Goal: Information Seeking & Learning: Compare options

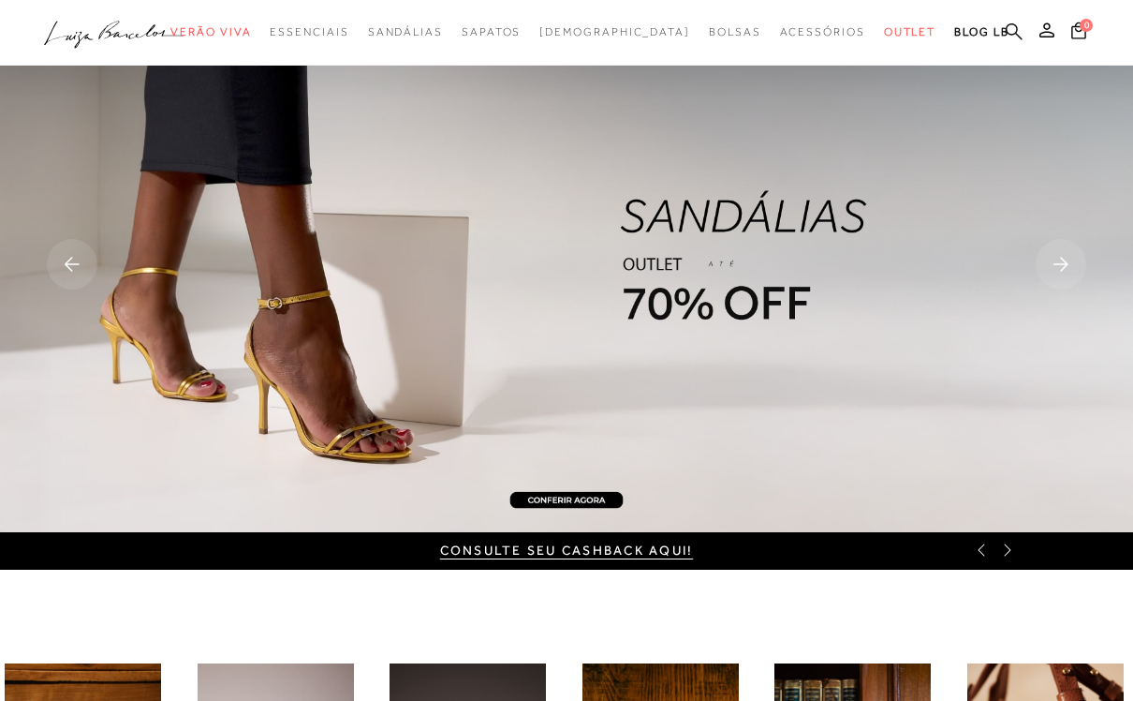
click at [1021, 38] on icon at bounding box center [1014, 30] width 17 height 17
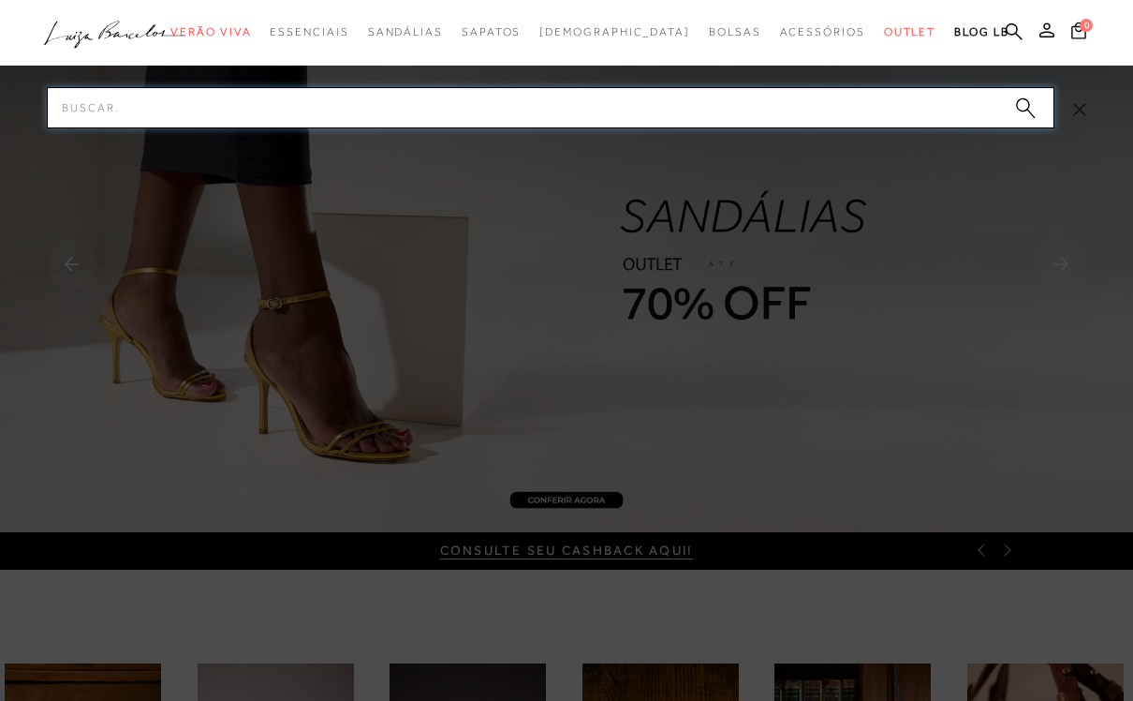
click at [591, 121] on input "Pesquisar" at bounding box center [551, 107] width 1008 height 41
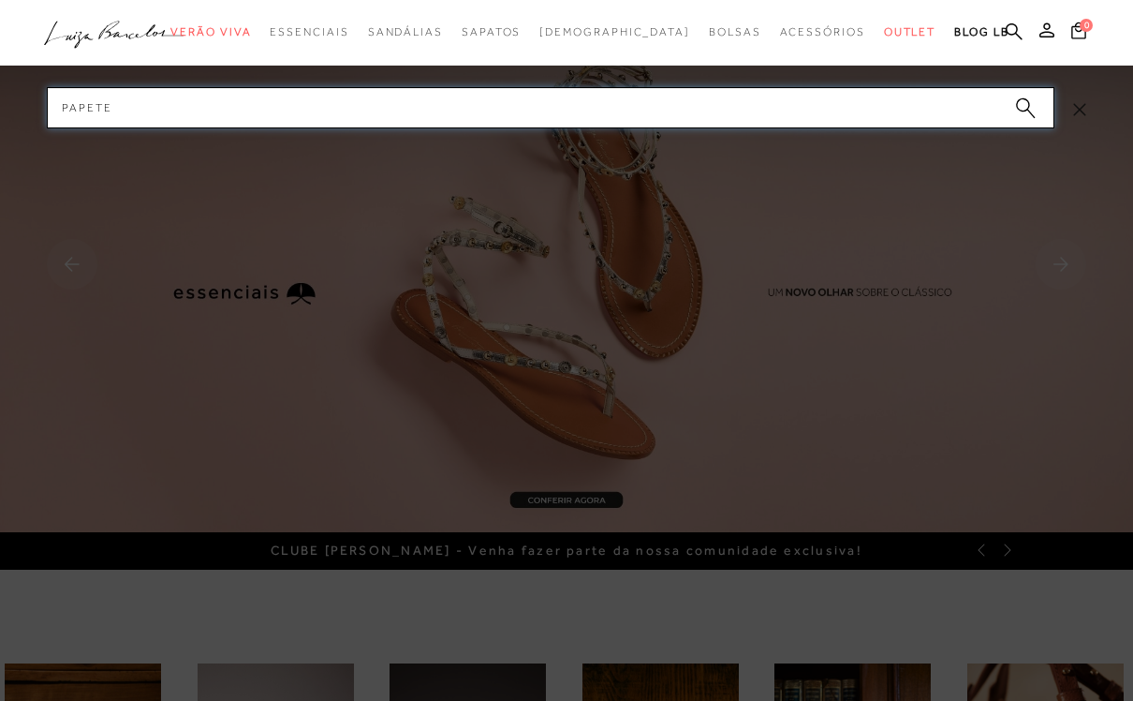
type input "Papete"
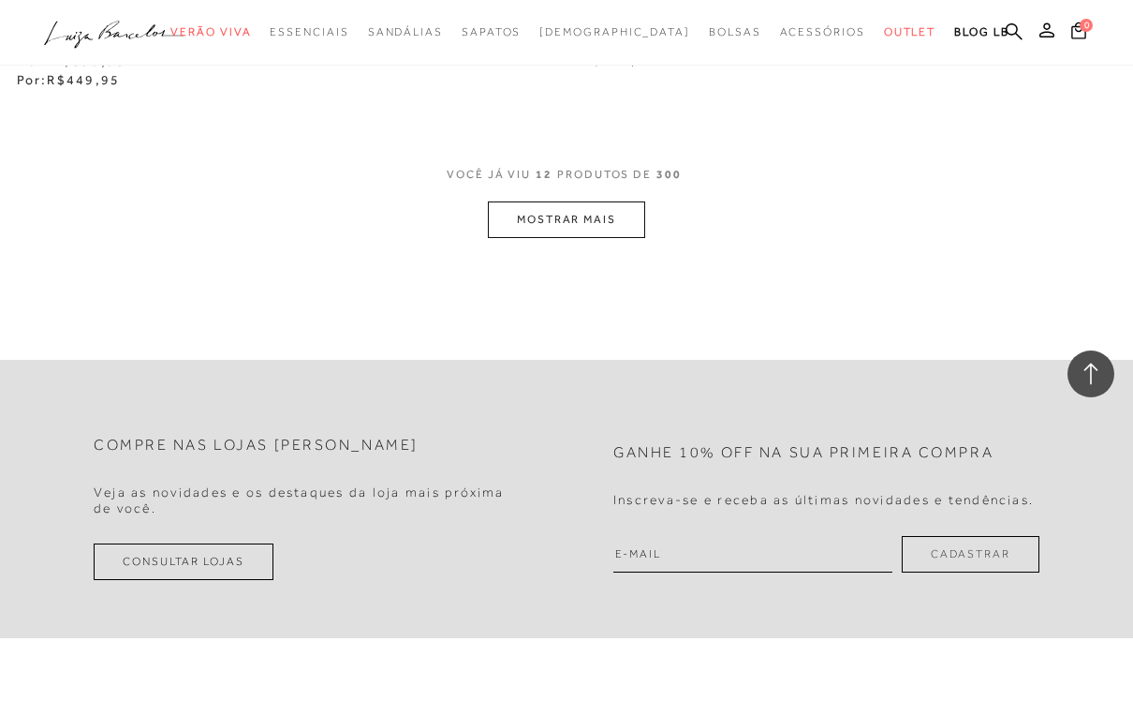
scroll to position [1783, 0]
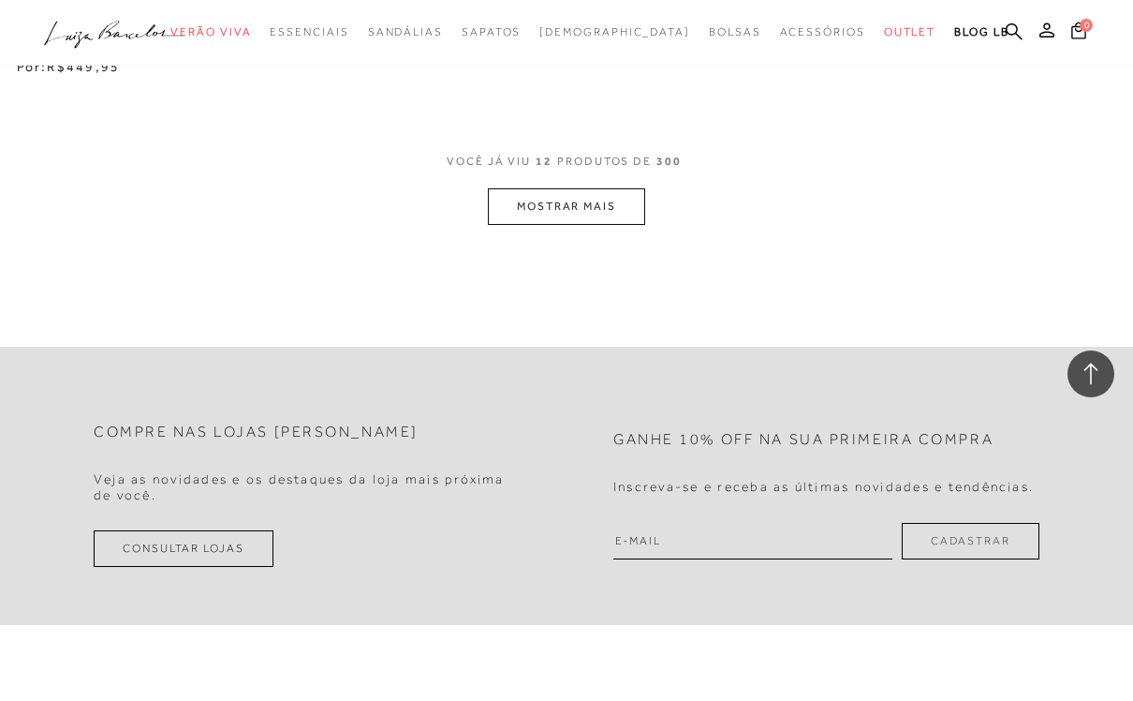
click at [621, 191] on button "MOSTRAR MAIS" at bounding box center [566, 206] width 157 height 37
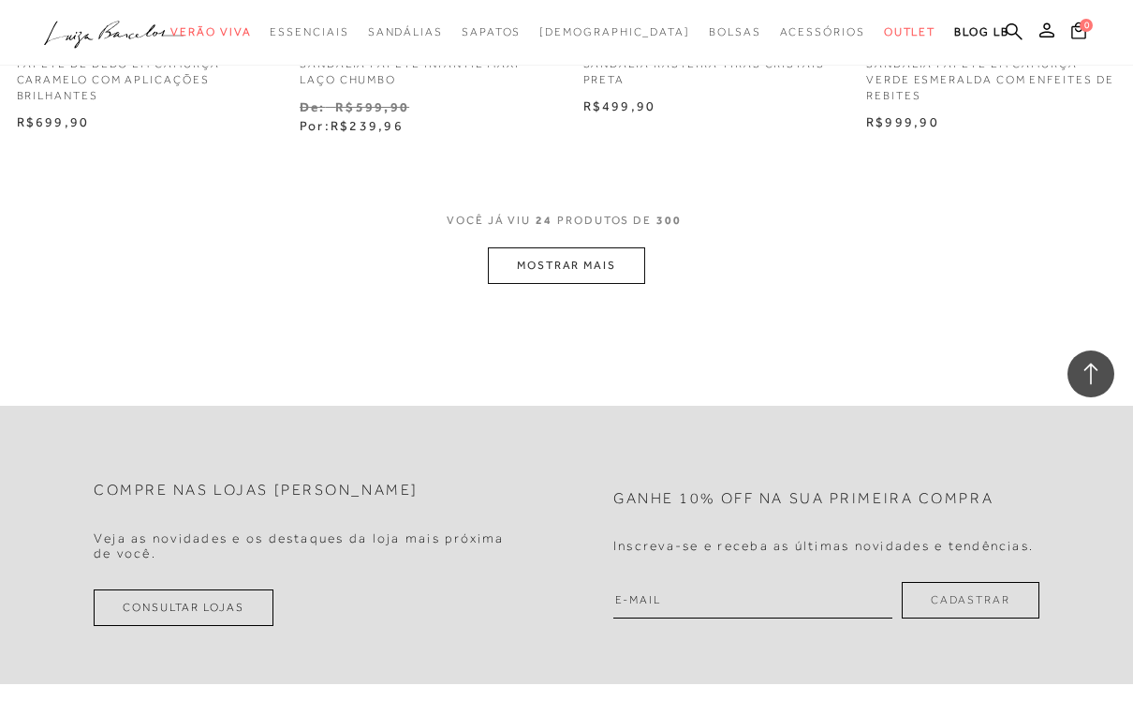
scroll to position [3447, 0]
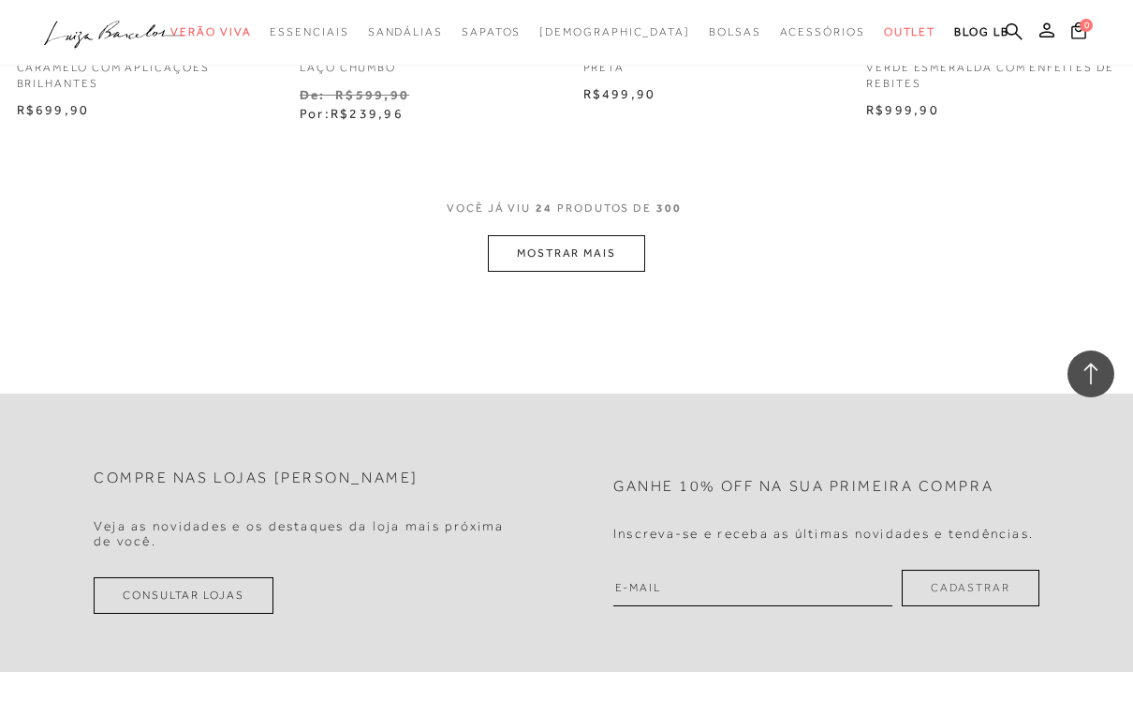
click at [616, 235] on button "MOSTRAR MAIS" at bounding box center [566, 253] width 157 height 37
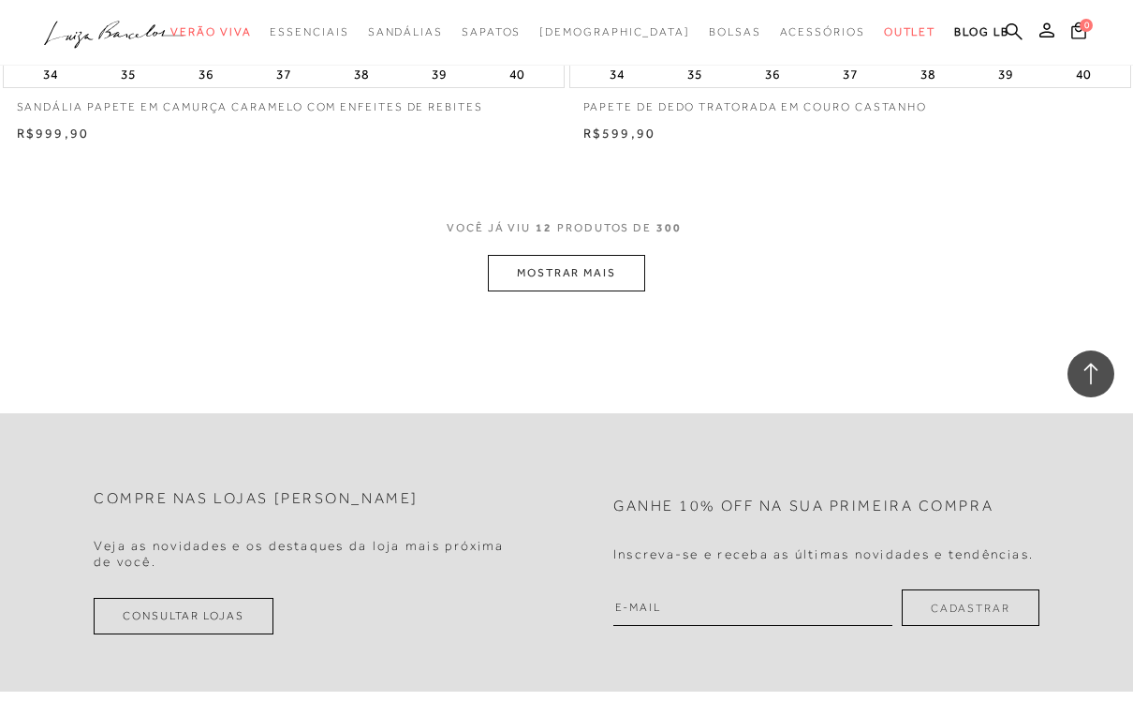
scroll to position [5745, 0]
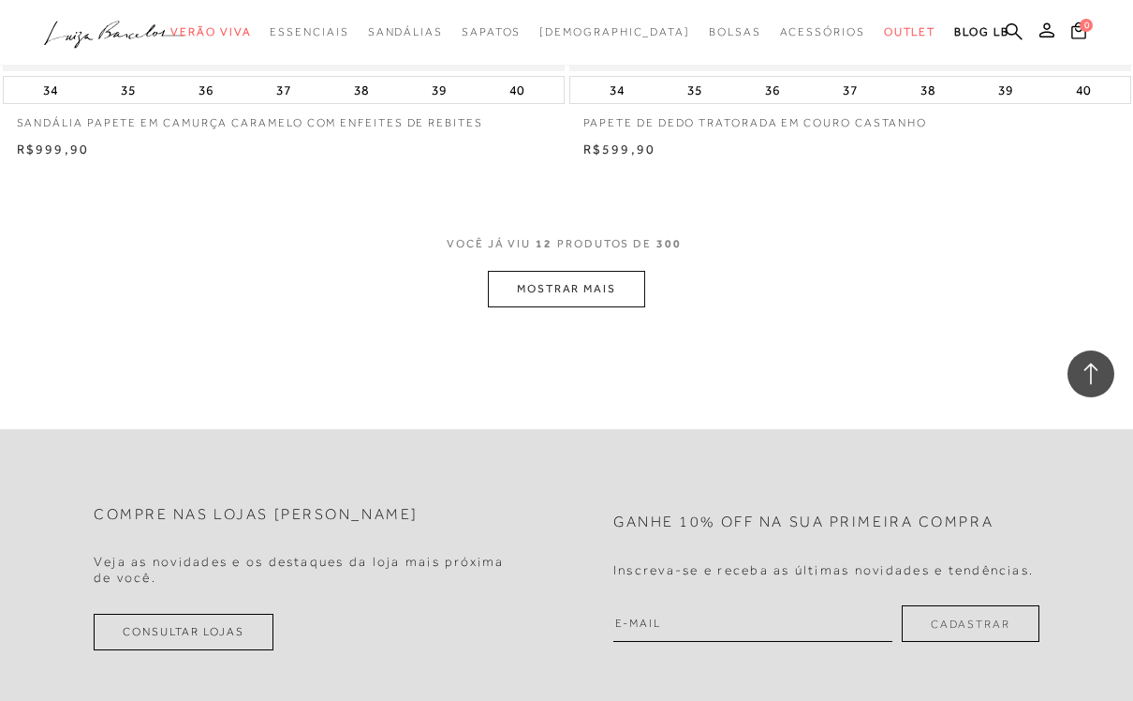
click at [627, 306] on button "MOSTRAR MAIS" at bounding box center [566, 289] width 157 height 37
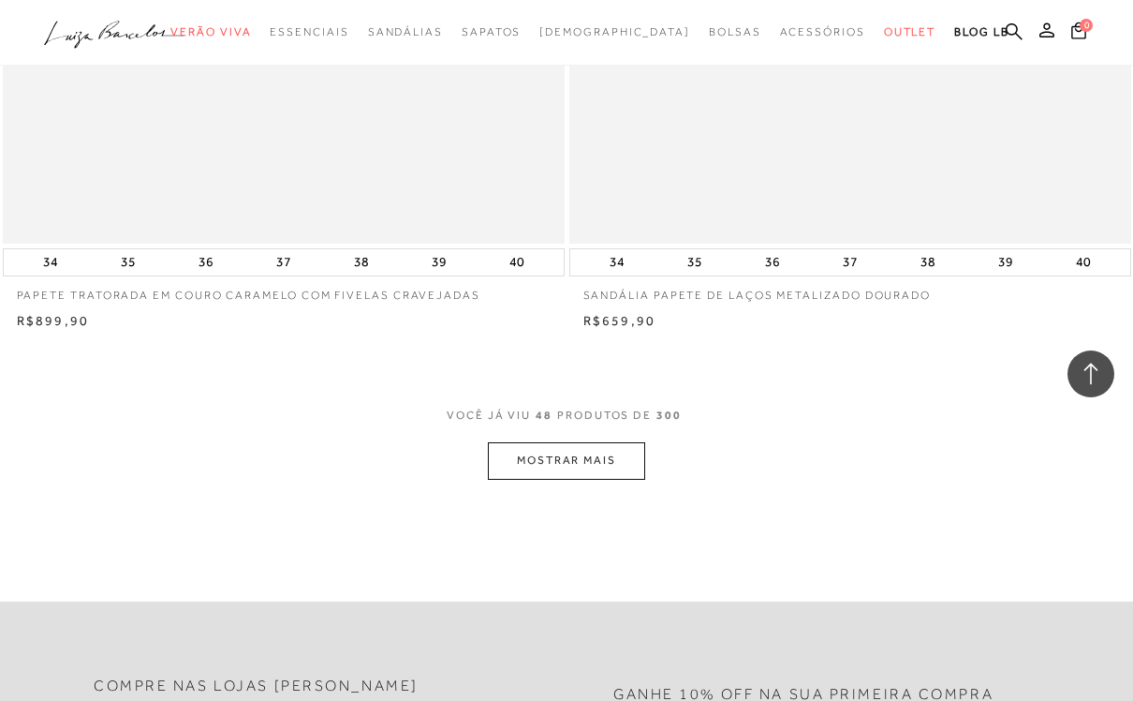
scroll to position [11329, 0]
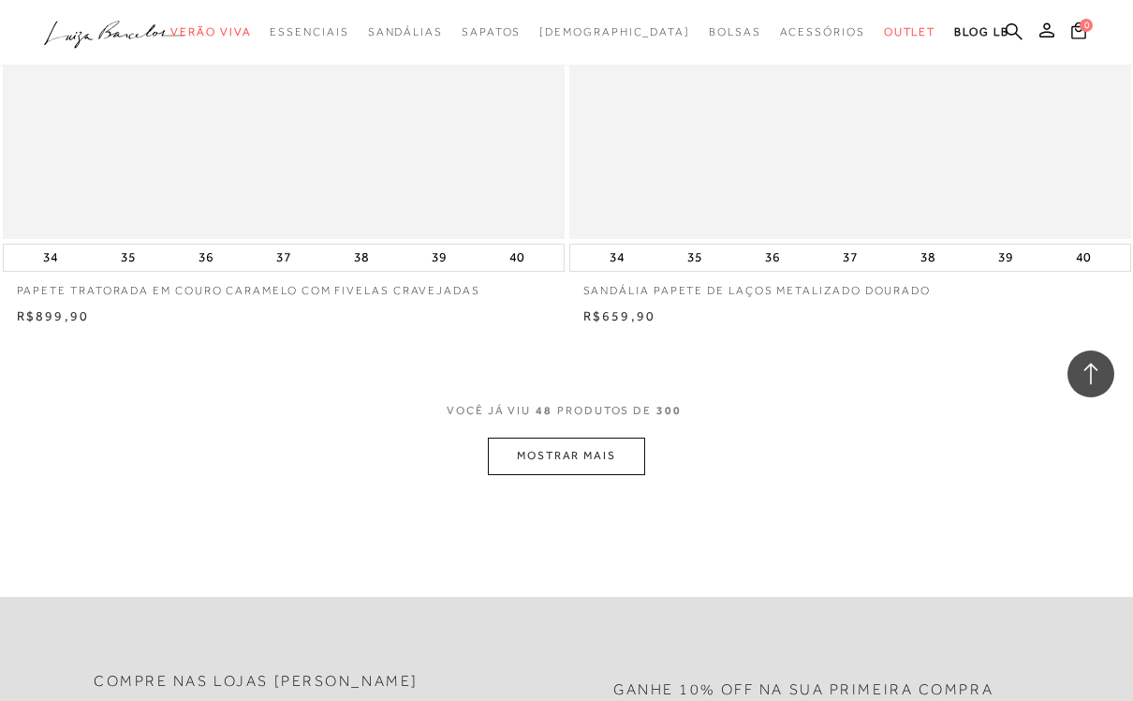
click at [627, 468] on button "MOSTRAR MAIS" at bounding box center [566, 455] width 157 height 37
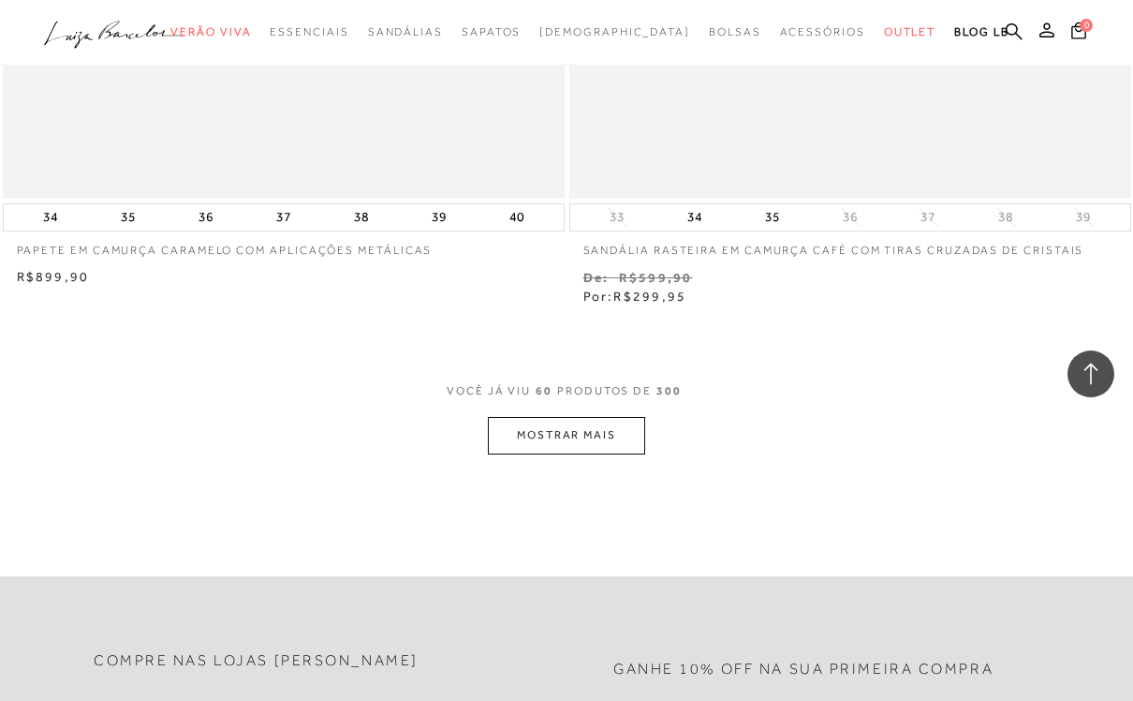
scroll to position [17161, 0]
click at [606, 414] on button "MOSTRAR MAIS" at bounding box center [566, 432] width 157 height 37
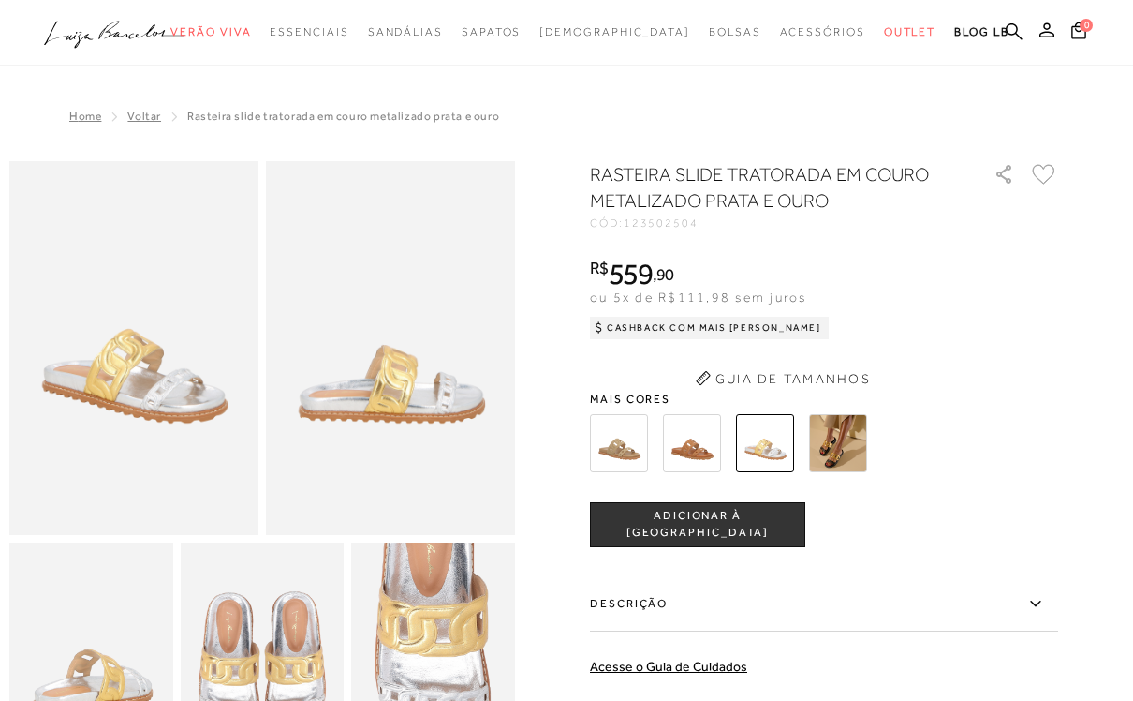
scroll to position [1, 0]
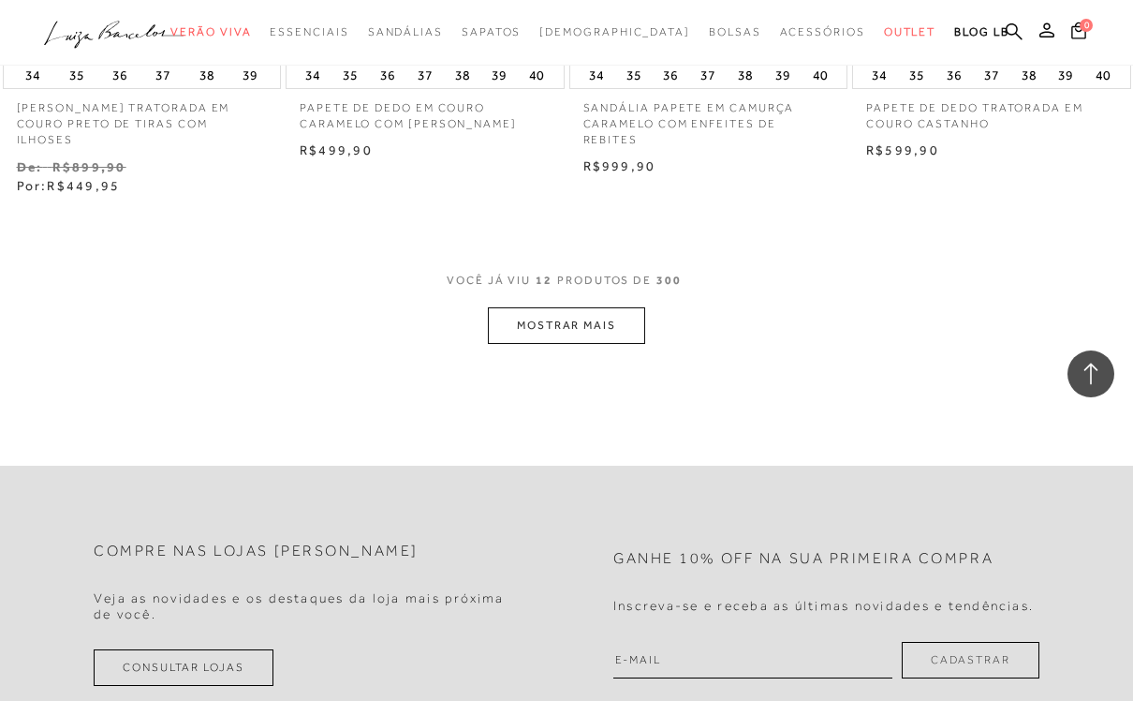
scroll to position [1623, 0]
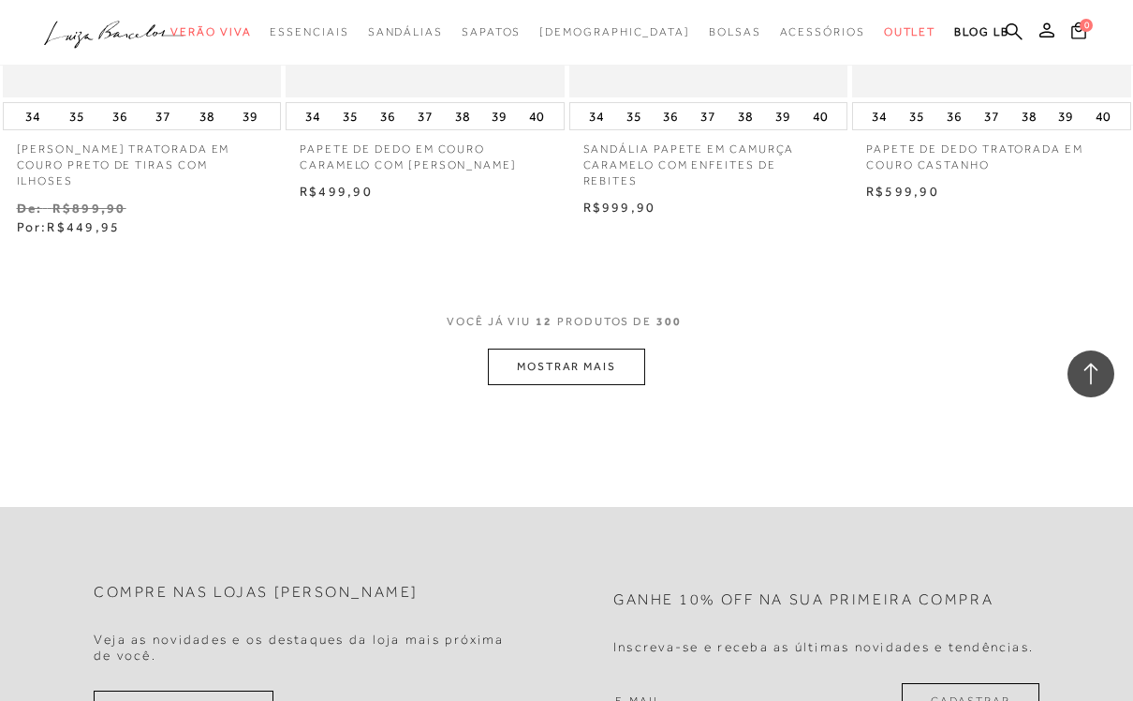
click at [584, 373] on button "MOSTRAR MAIS" at bounding box center [566, 366] width 157 height 37
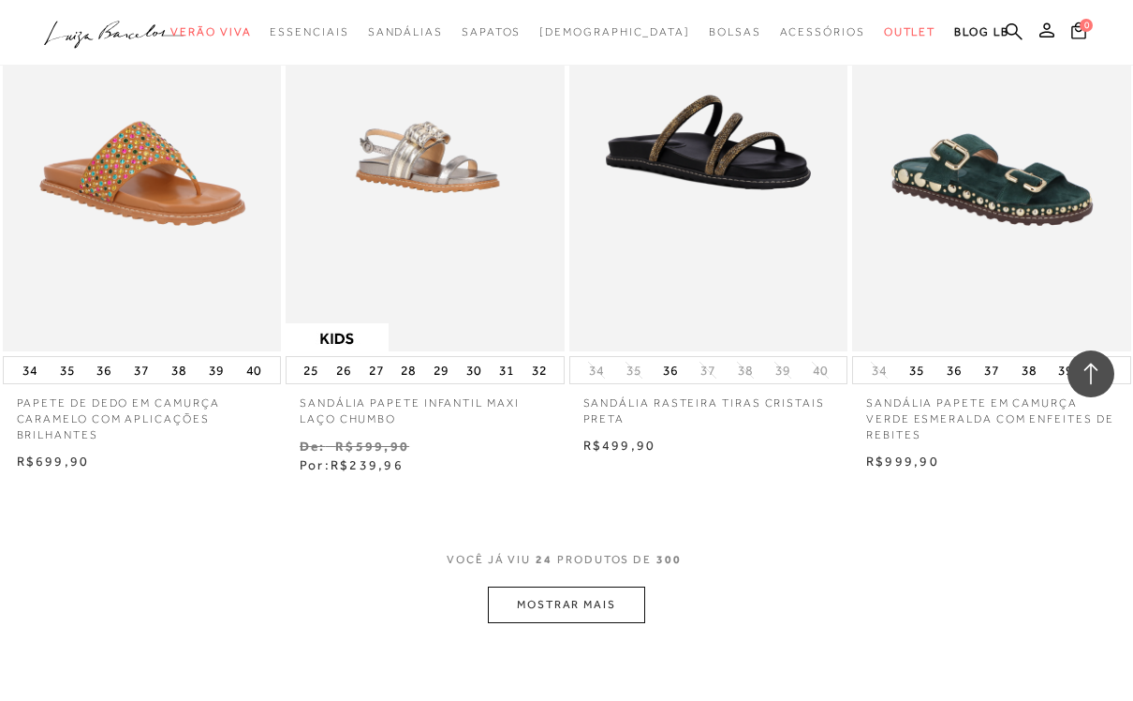
scroll to position [3097, 0]
click at [581, 585] on button "MOSTRAR MAIS" at bounding box center [566, 603] width 157 height 37
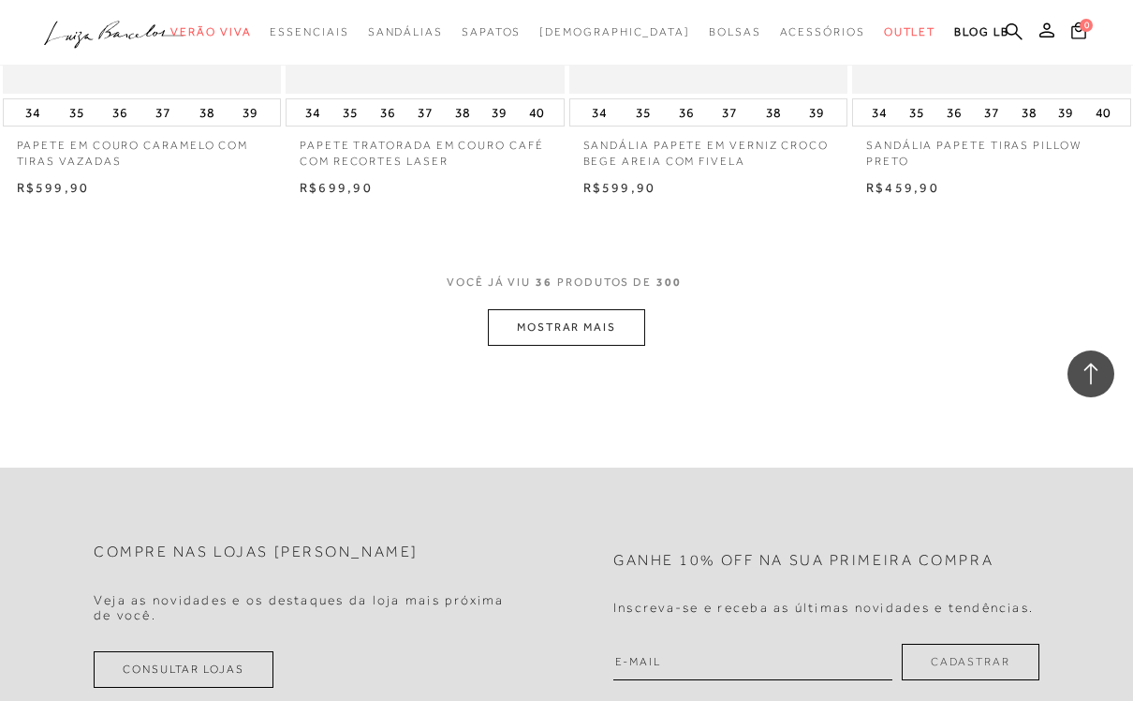
scroll to position [5032, 0]
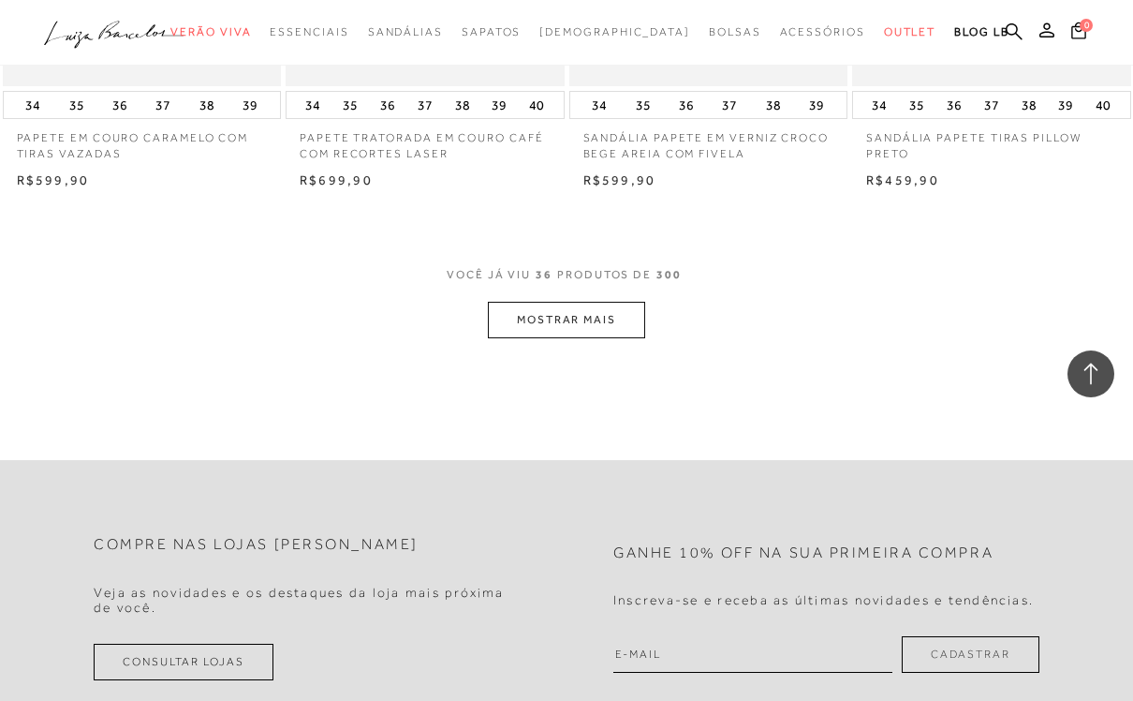
click at [639, 302] on button "MOSTRAR MAIS" at bounding box center [566, 320] width 157 height 37
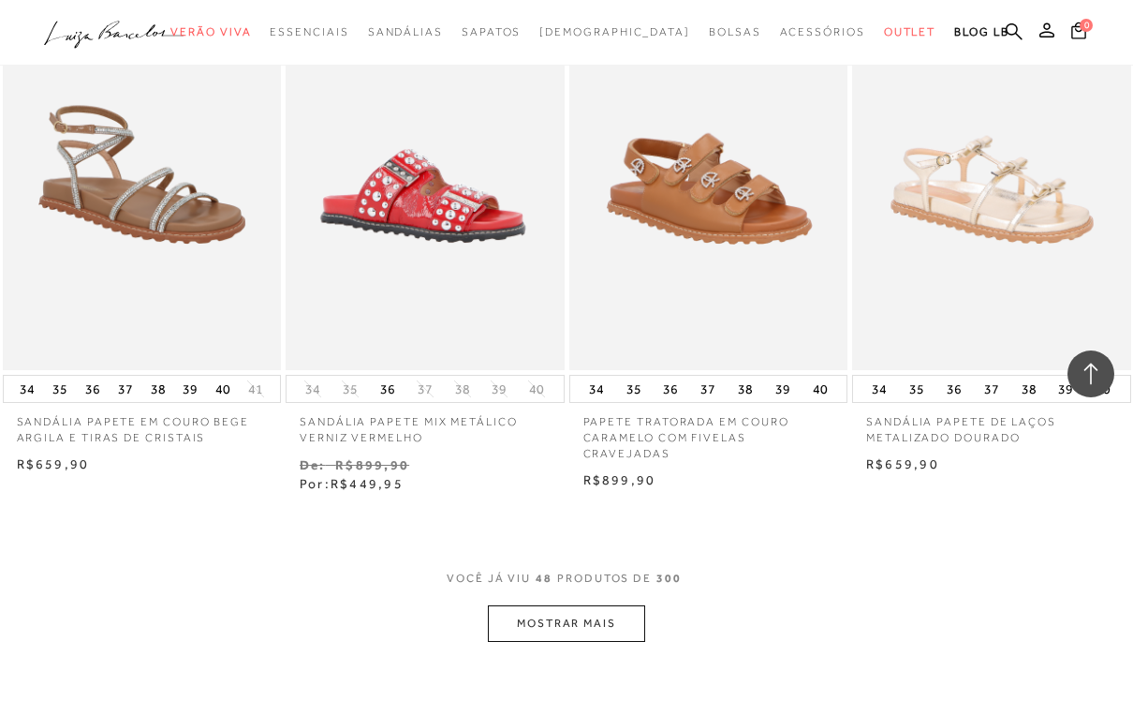
click at [594, 605] on button "MOSTRAR MAIS" at bounding box center [566, 623] width 157 height 37
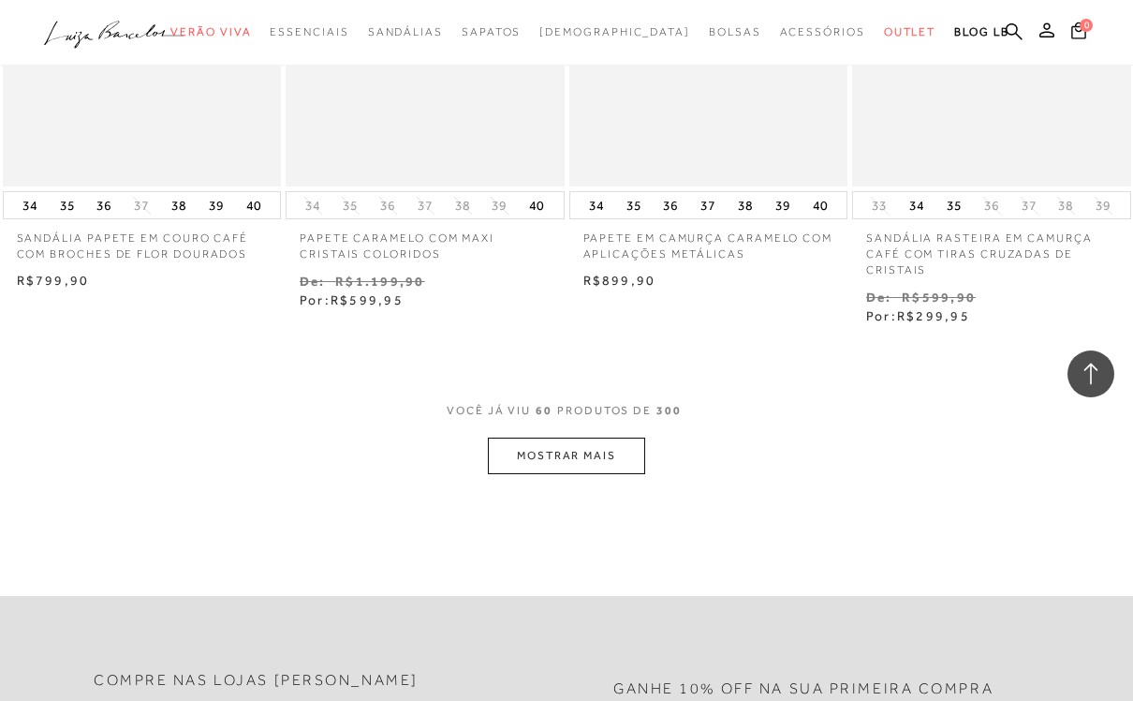
click at [628, 437] on button "MOSTRAR MAIS" at bounding box center [566, 455] width 157 height 37
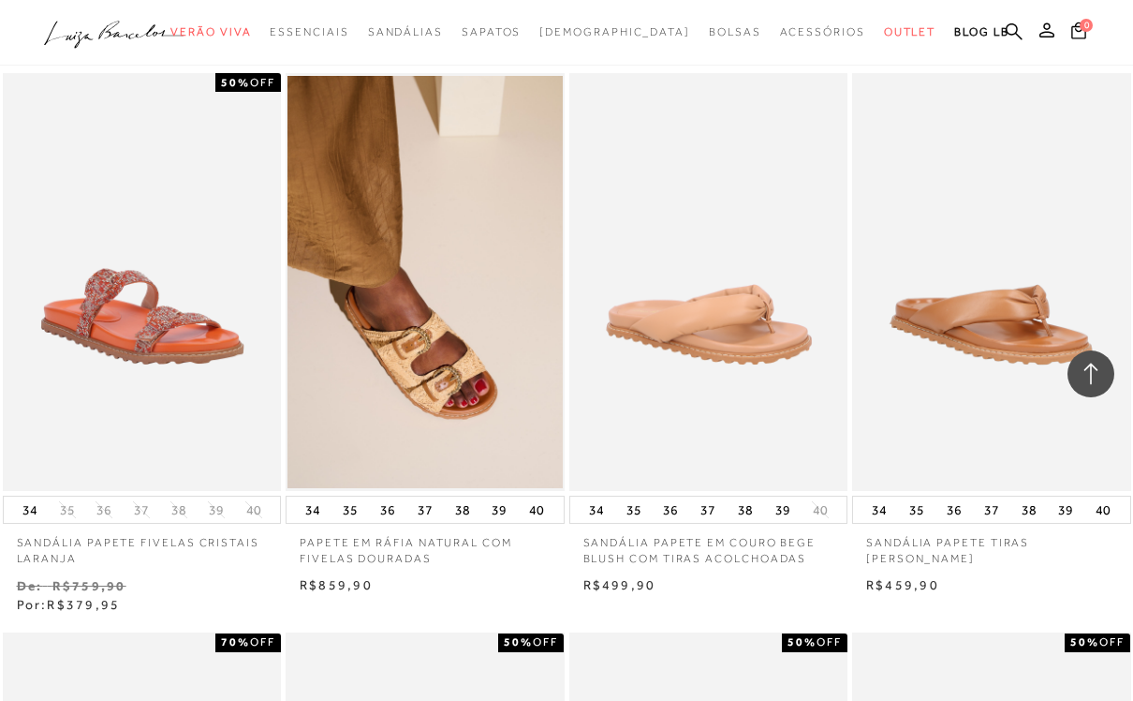
scroll to position [9067, 0]
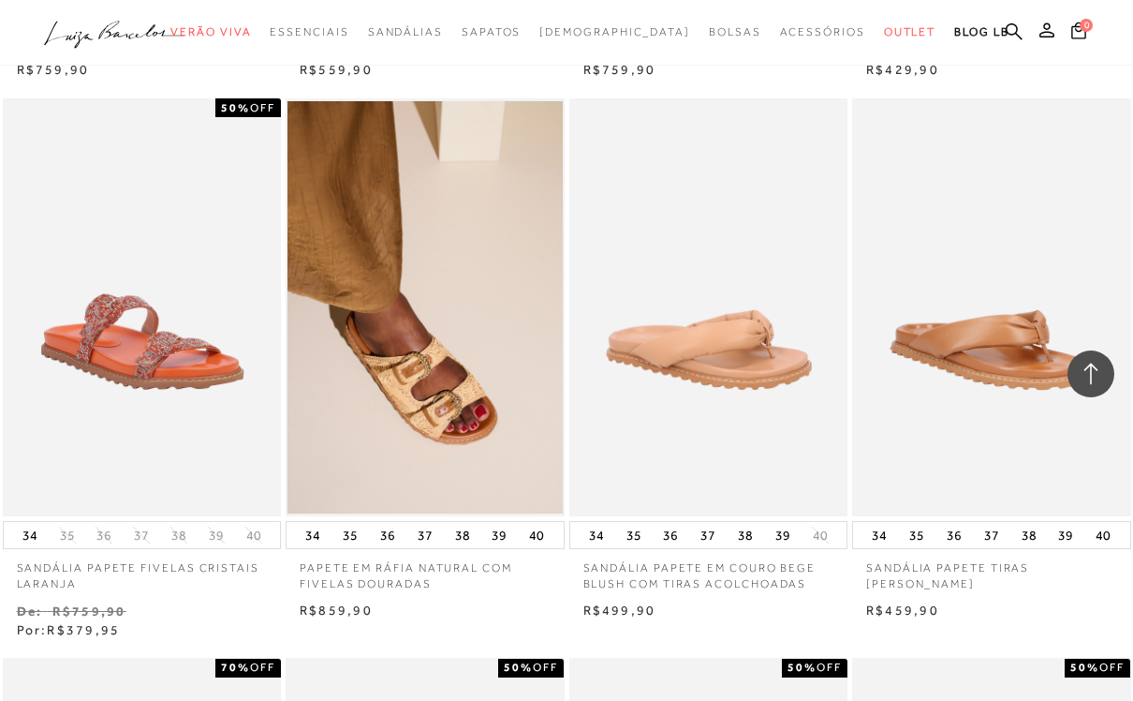
click at [476, 394] on img at bounding box center [425, 307] width 275 height 412
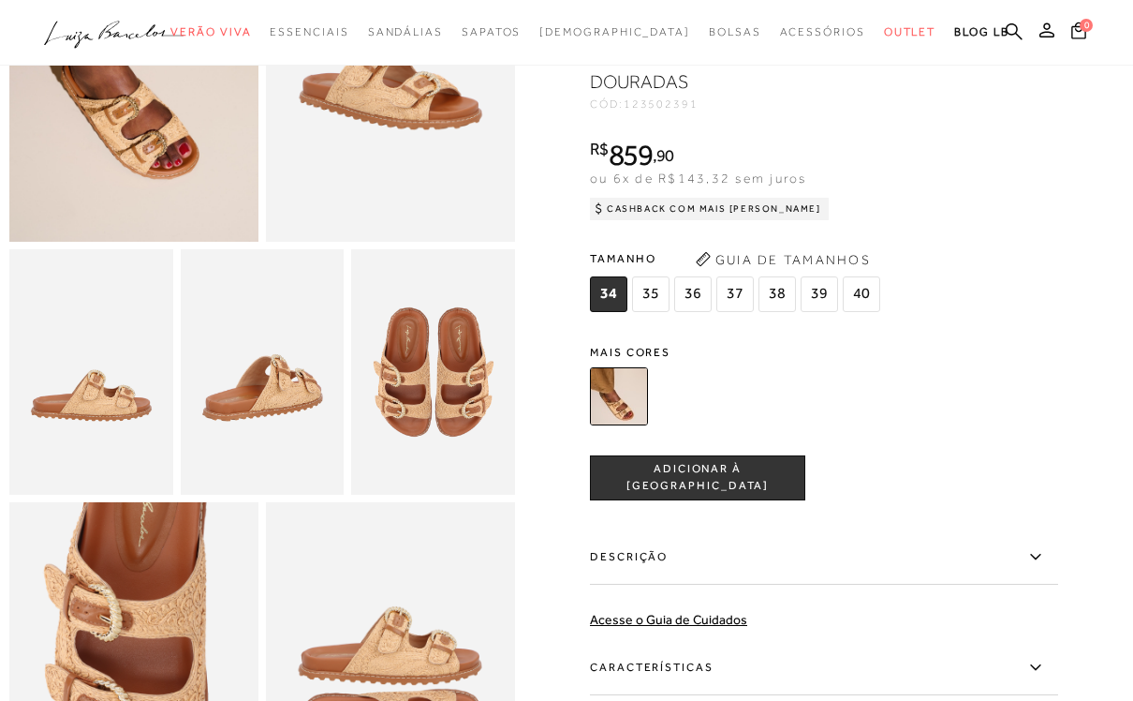
scroll to position [274, 0]
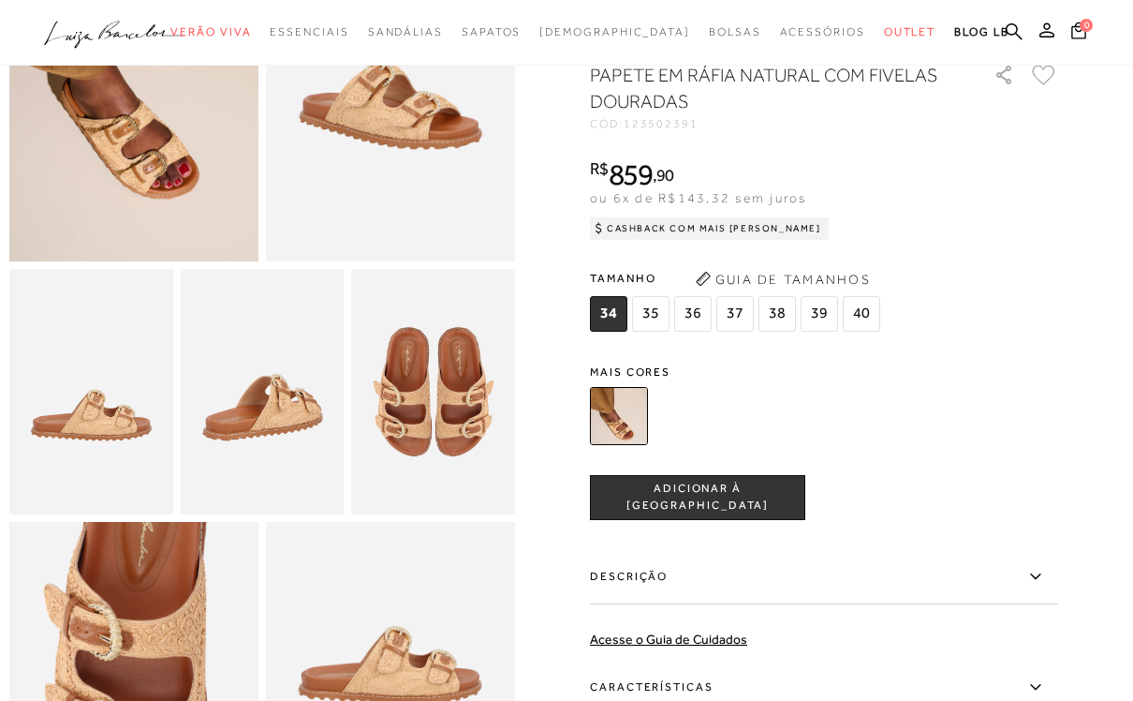
click at [452, 428] on img at bounding box center [433, 391] width 164 height 245
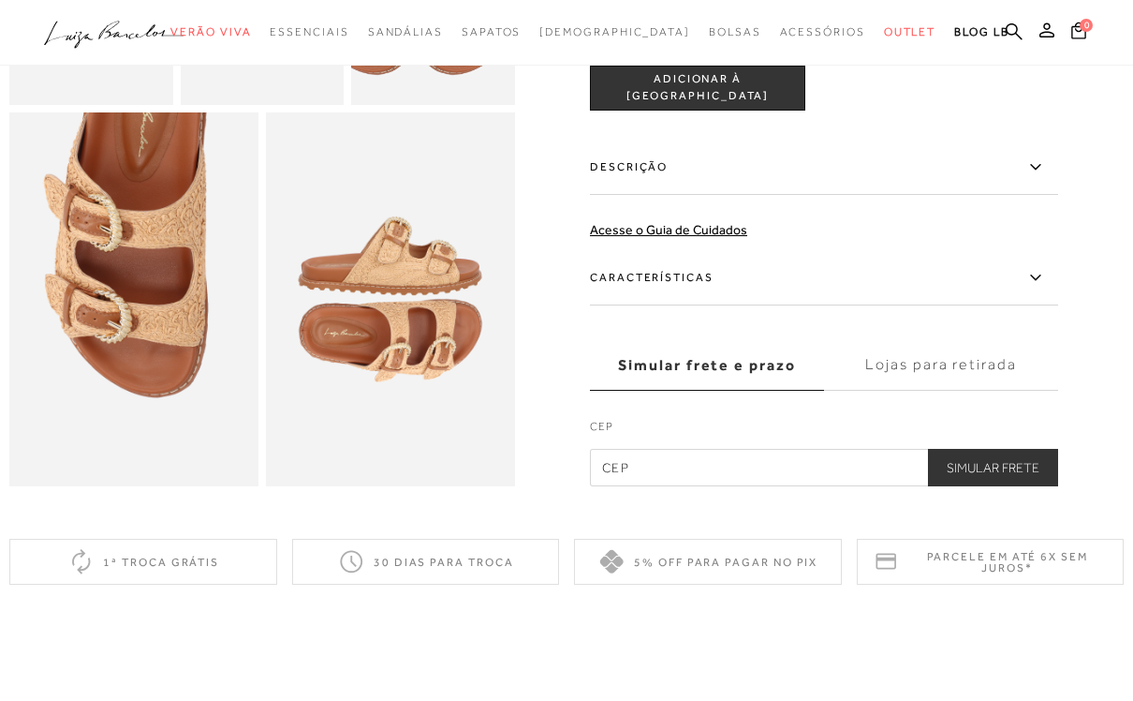
scroll to position [692, 0]
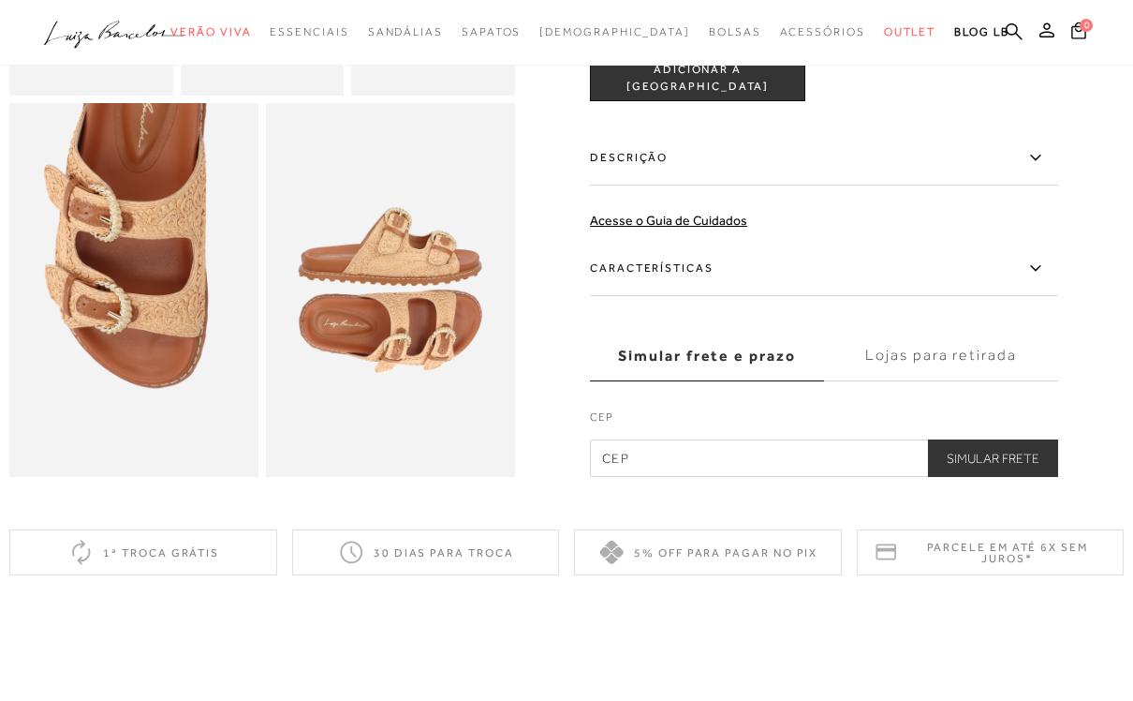
click at [480, 425] on img at bounding box center [390, 290] width 249 height 374
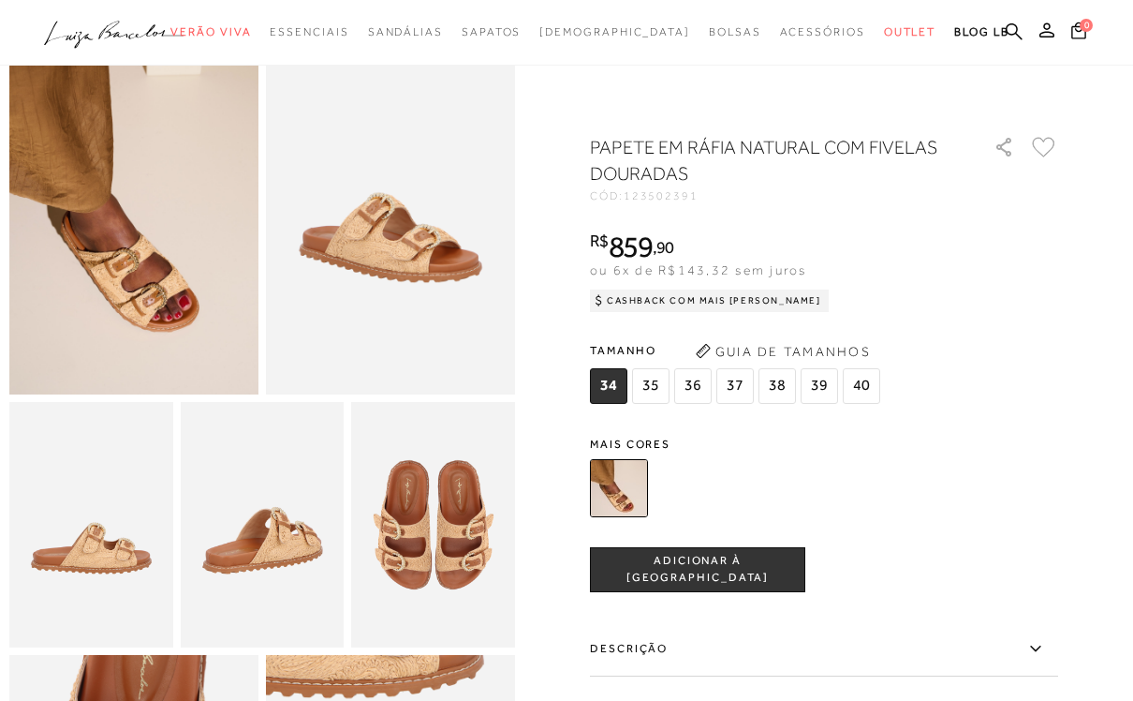
scroll to position [109, 0]
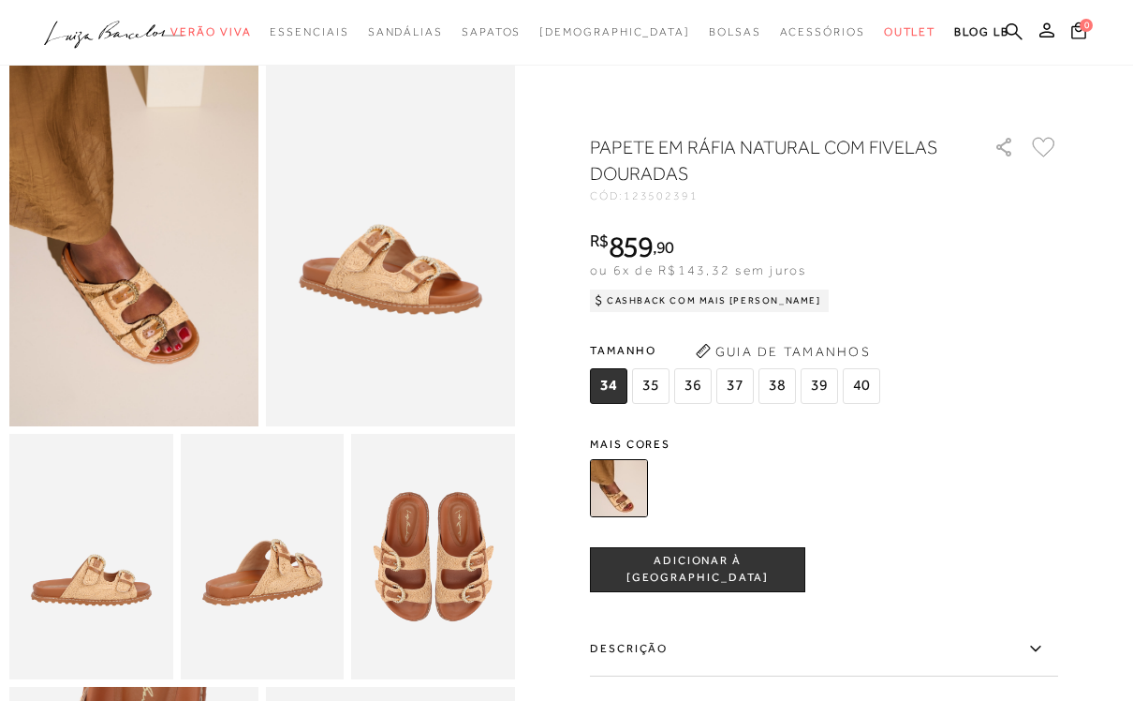
click at [187, 322] on img at bounding box center [133, 239] width 249 height 374
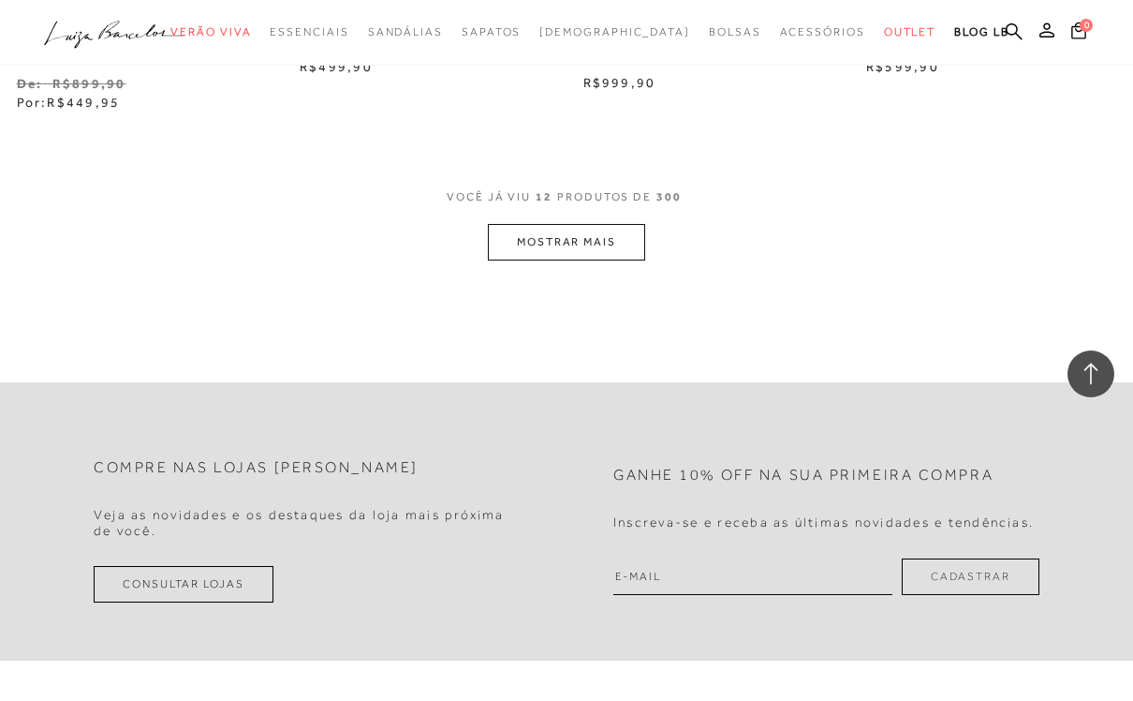
scroll to position [1571, 0]
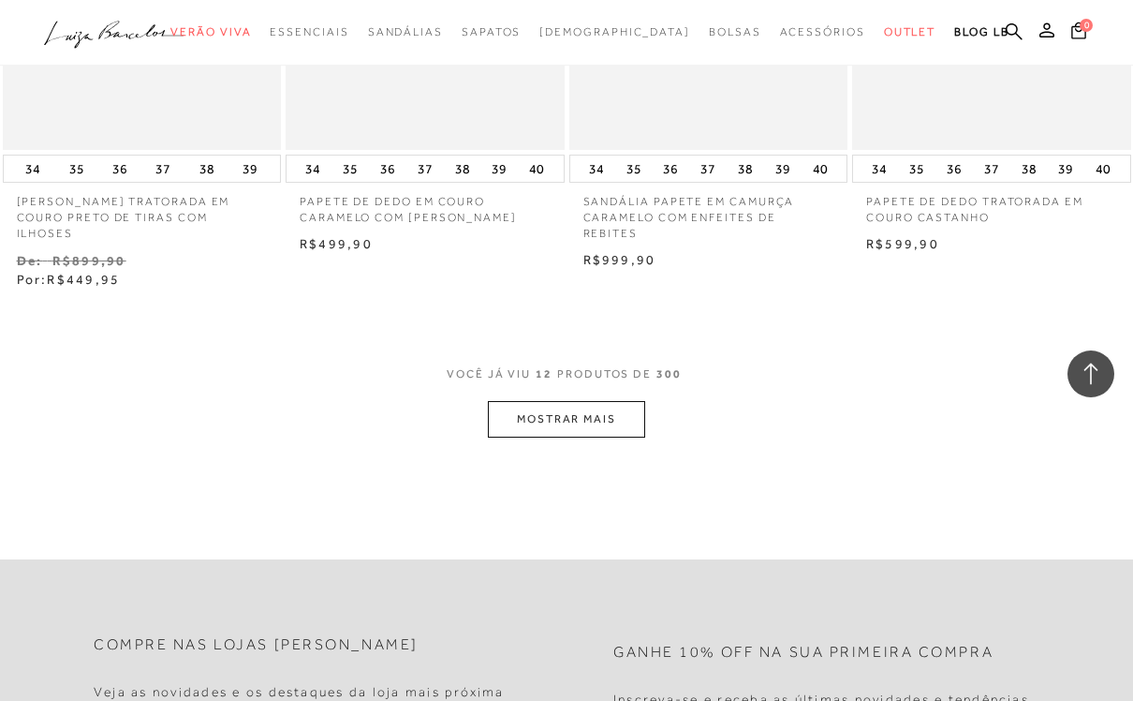
click at [595, 413] on button "MOSTRAR MAIS" at bounding box center [566, 419] width 157 height 37
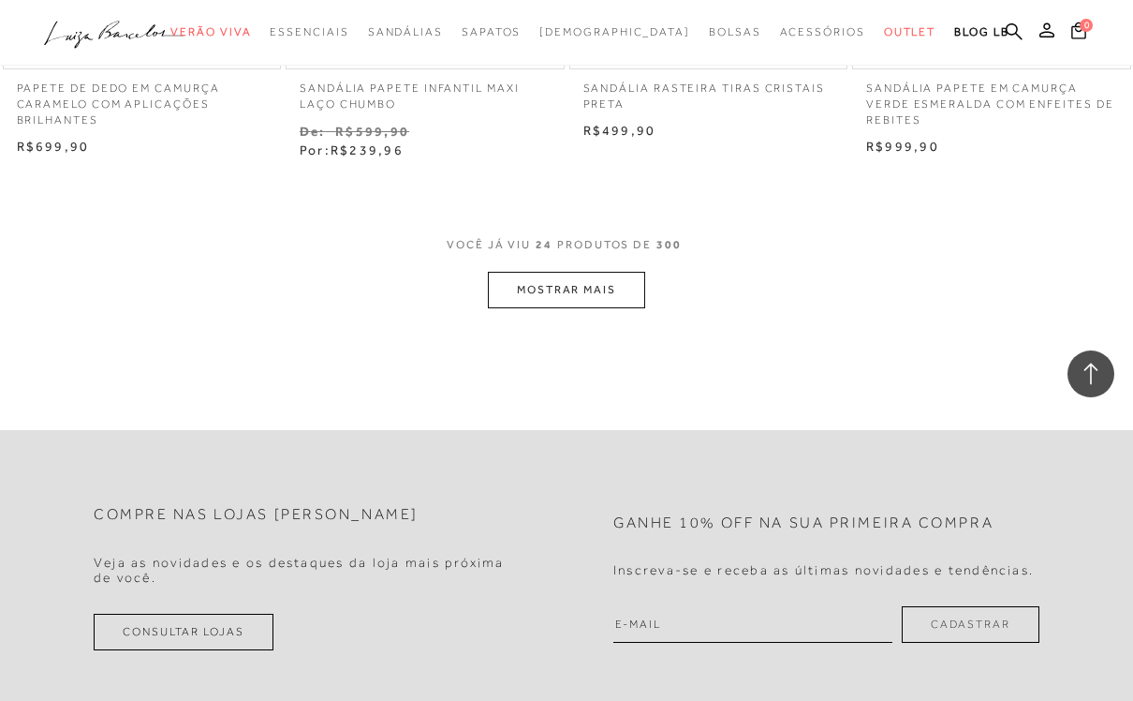
click at [625, 272] on button "MOSTRAR MAIS" at bounding box center [566, 290] width 157 height 37
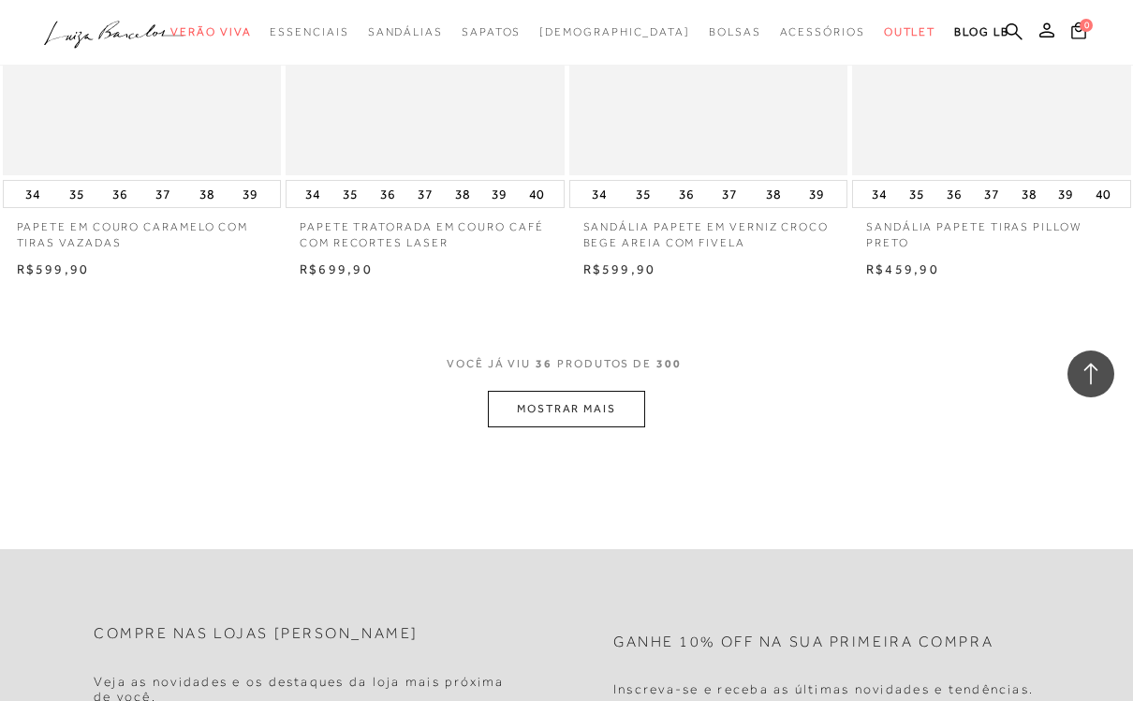
scroll to position [4980, 0]
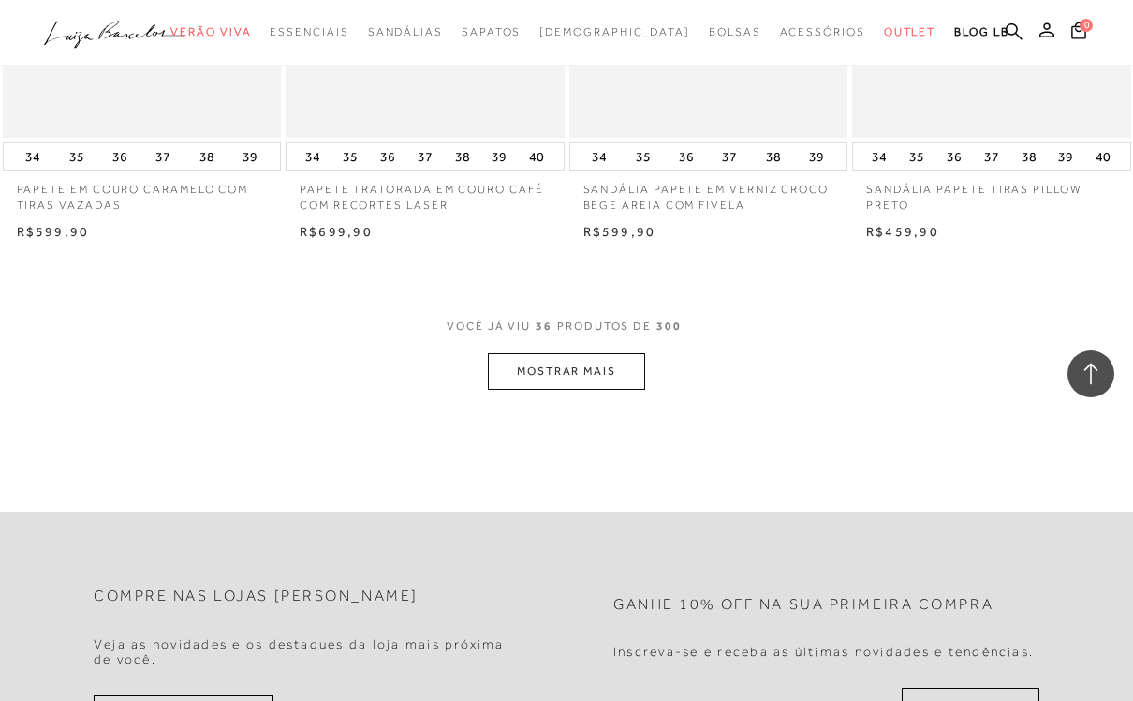
click at [623, 353] on button "MOSTRAR MAIS" at bounding box center [566, 371] width 157 height 37
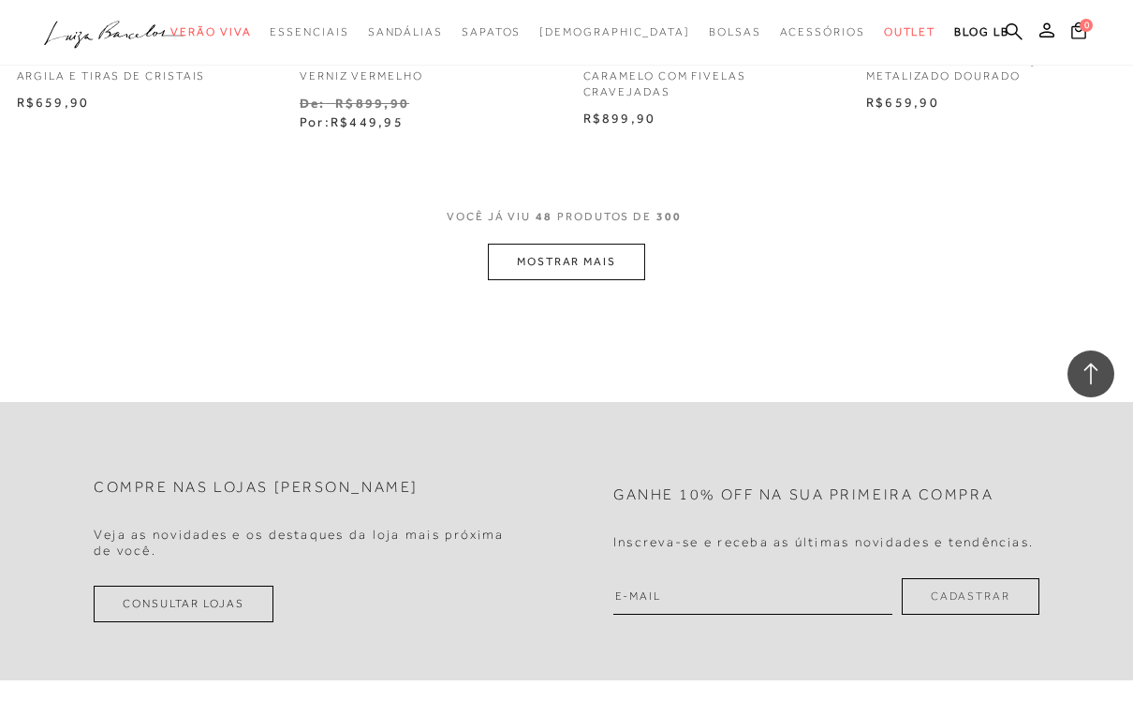
scroll to position [6754, 0]
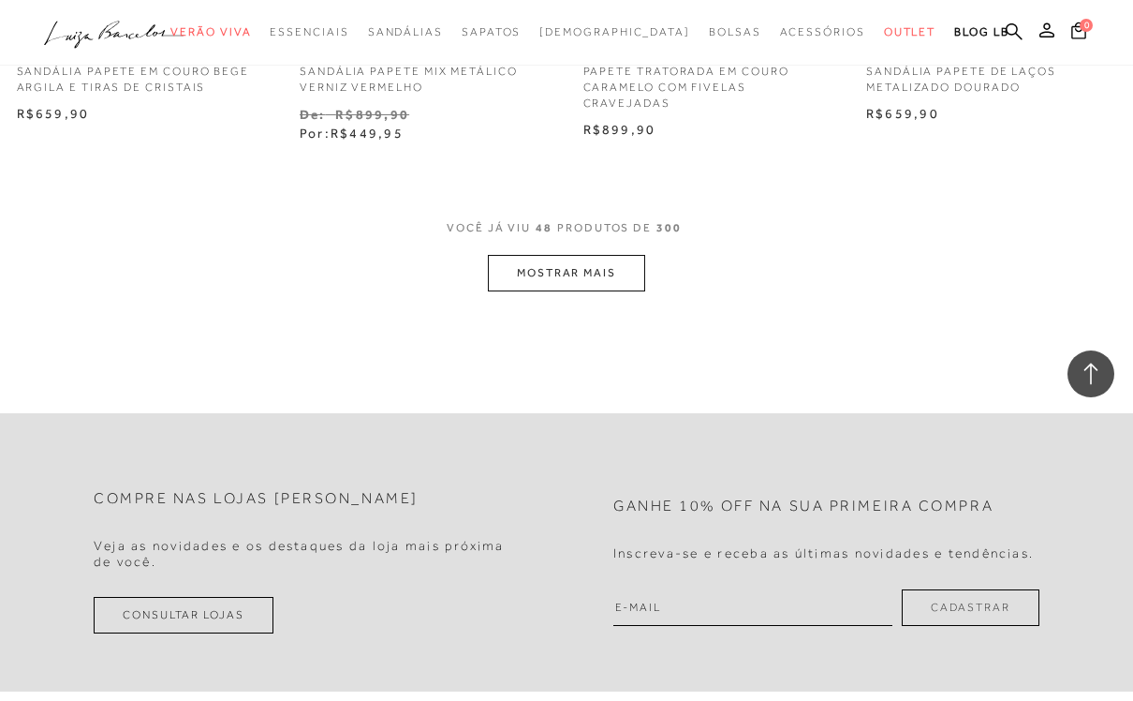
click at [623, 255] on button "MOSTRAR MAIS" at bounding box center [566, 273] width 157 height 37
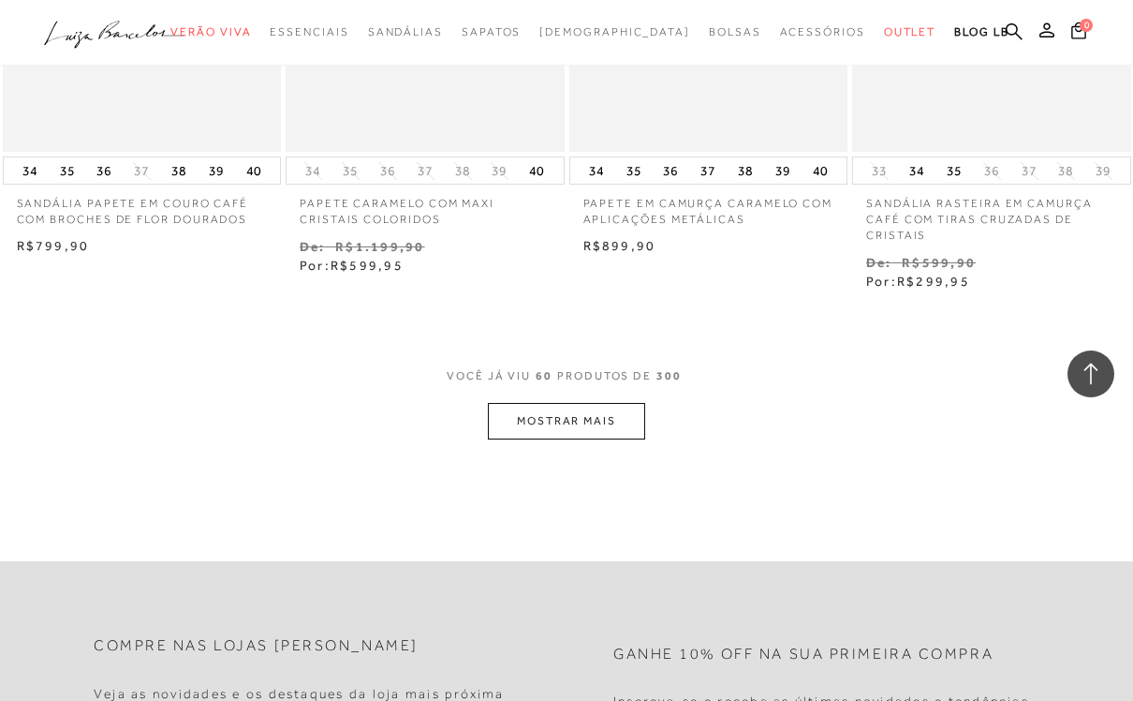
scroll to position [8331, 0]
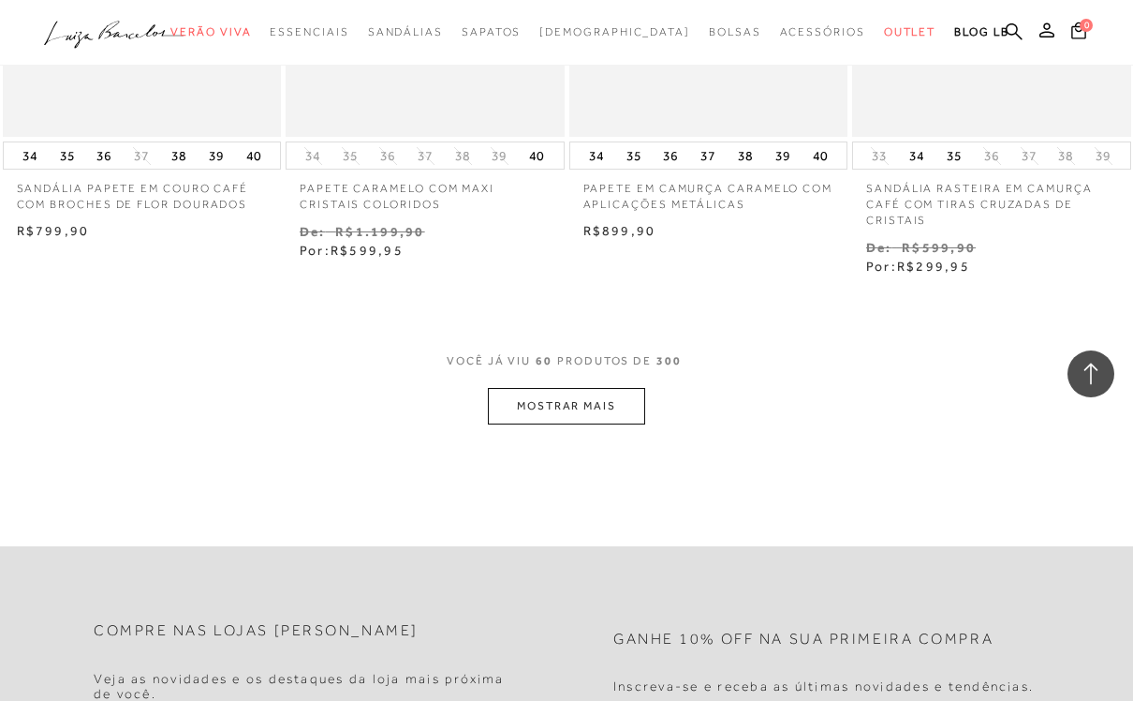
click at [603, 388] on button "MOSTRAR MAIS" at bounding box center [566, 406] width 157 height 37
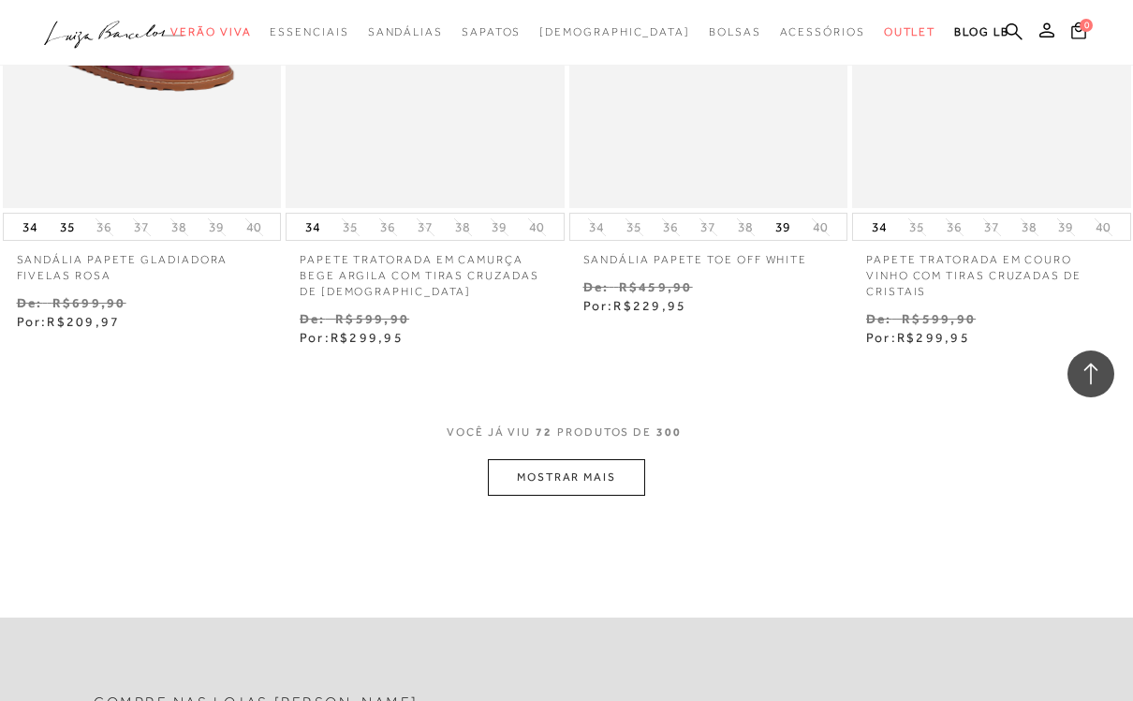
scroll to position [9936, 0]
click at [616, 458] on button "MOSTRAR MAIS" at bounding box center [566, 476] width 157 height 37
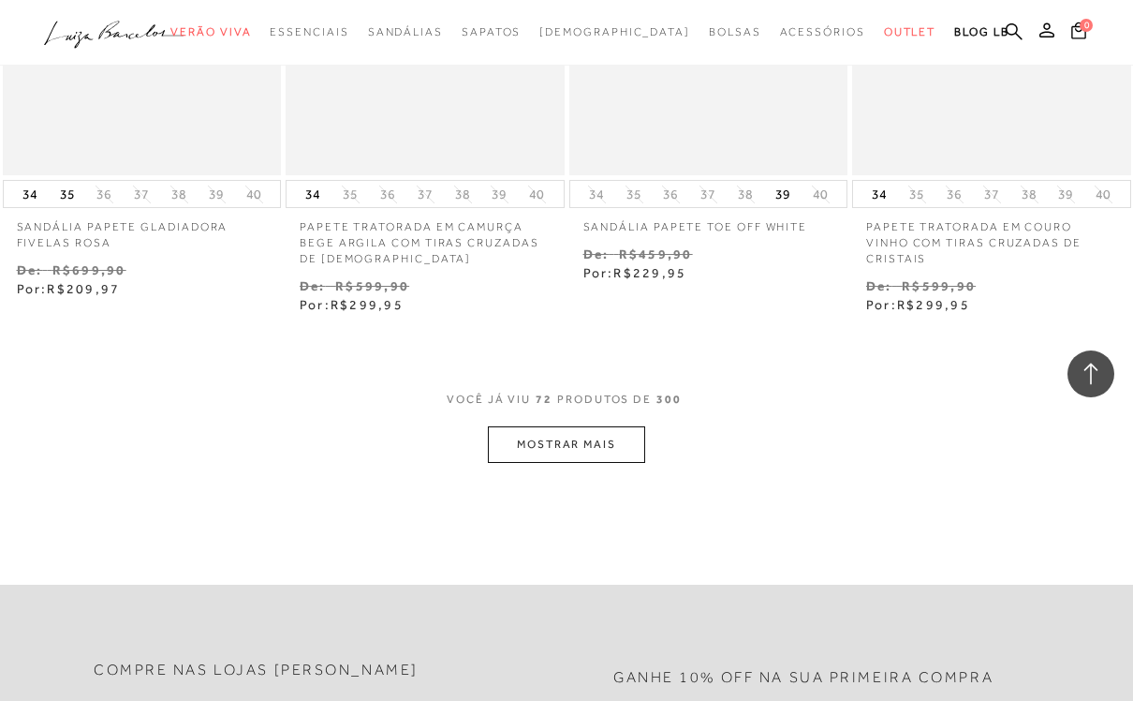
scroll to position [10013, 0]
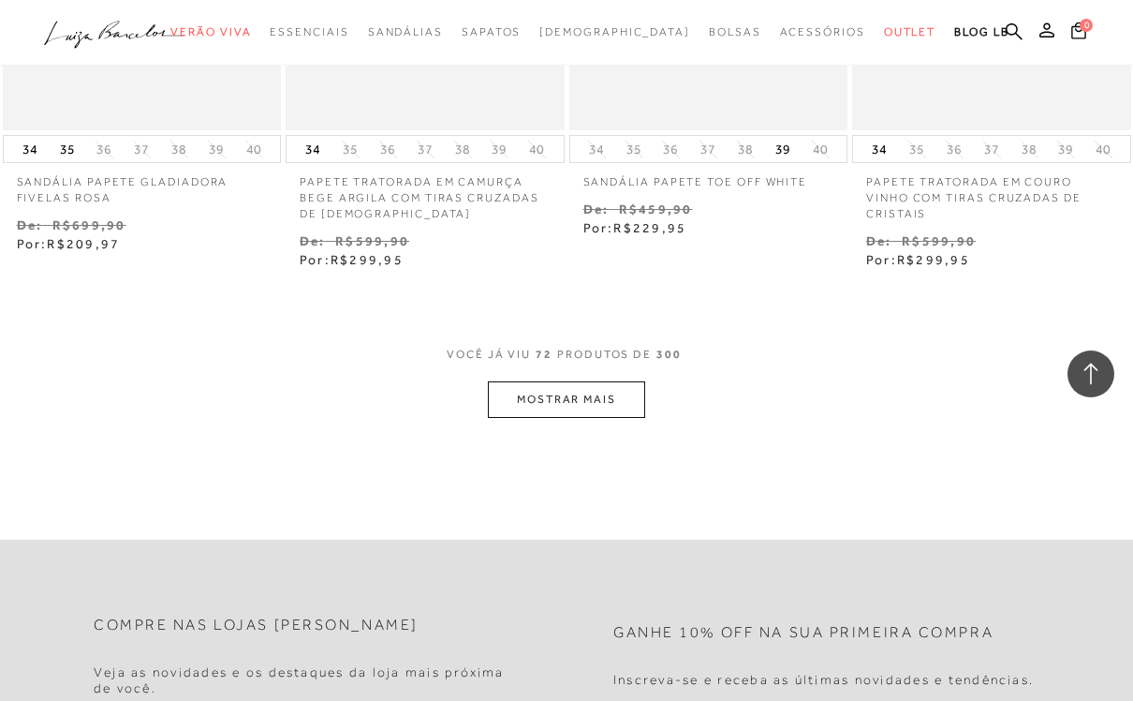
click at [617, 381] on button "MOSTRAR MAIS" at bounding box center [566, 399] width 157 height 37
click at [609, 381] on button "MOSTRAR MAIS" at bounding box center [566, 399] width 157 height 37
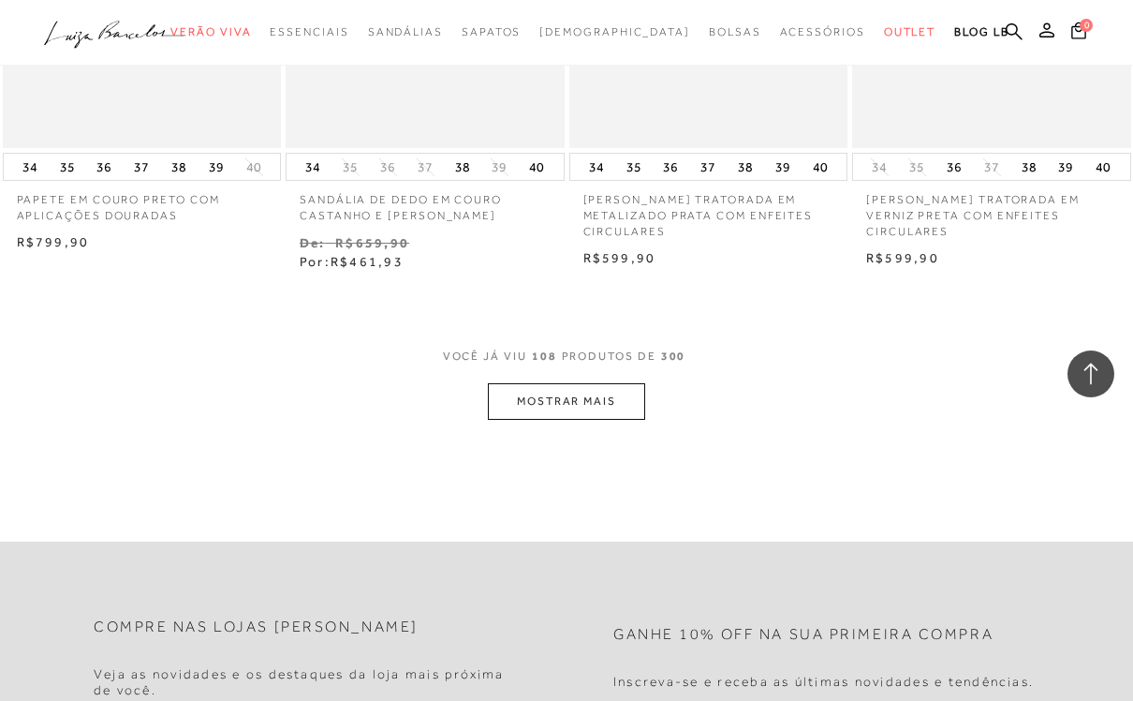
scroll to position [11710, 0]
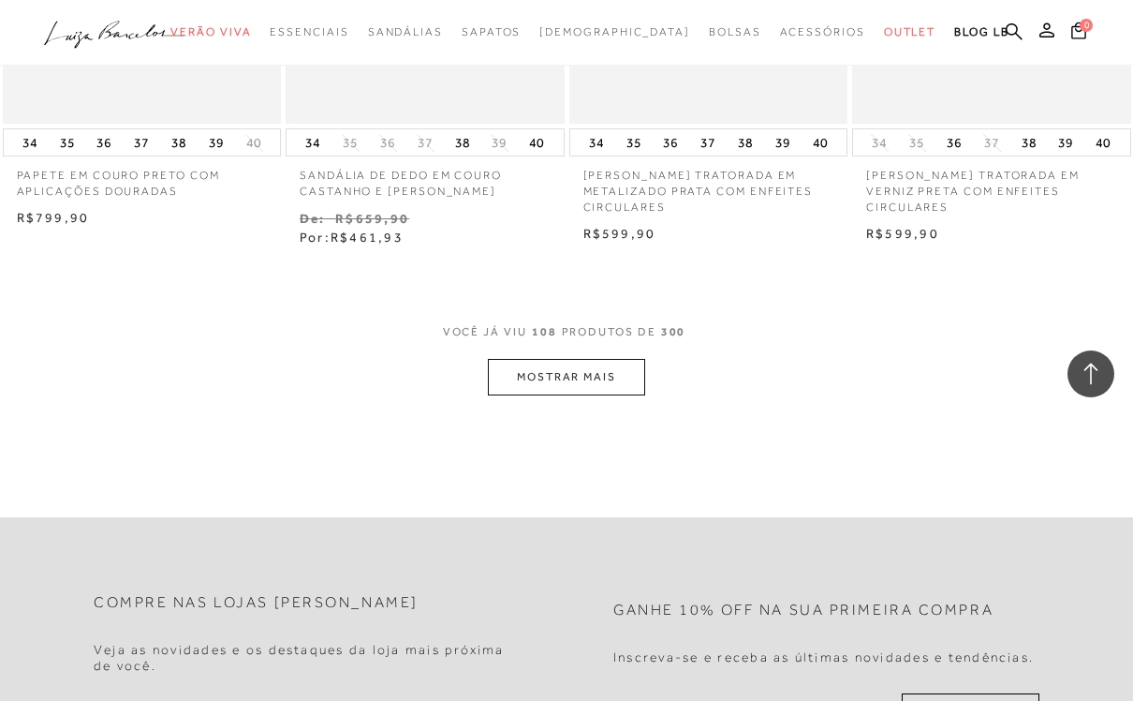
click at [607, 359] on button "MOSTRAR MAIS" at bounding box center [566, 377] width 157 height 37
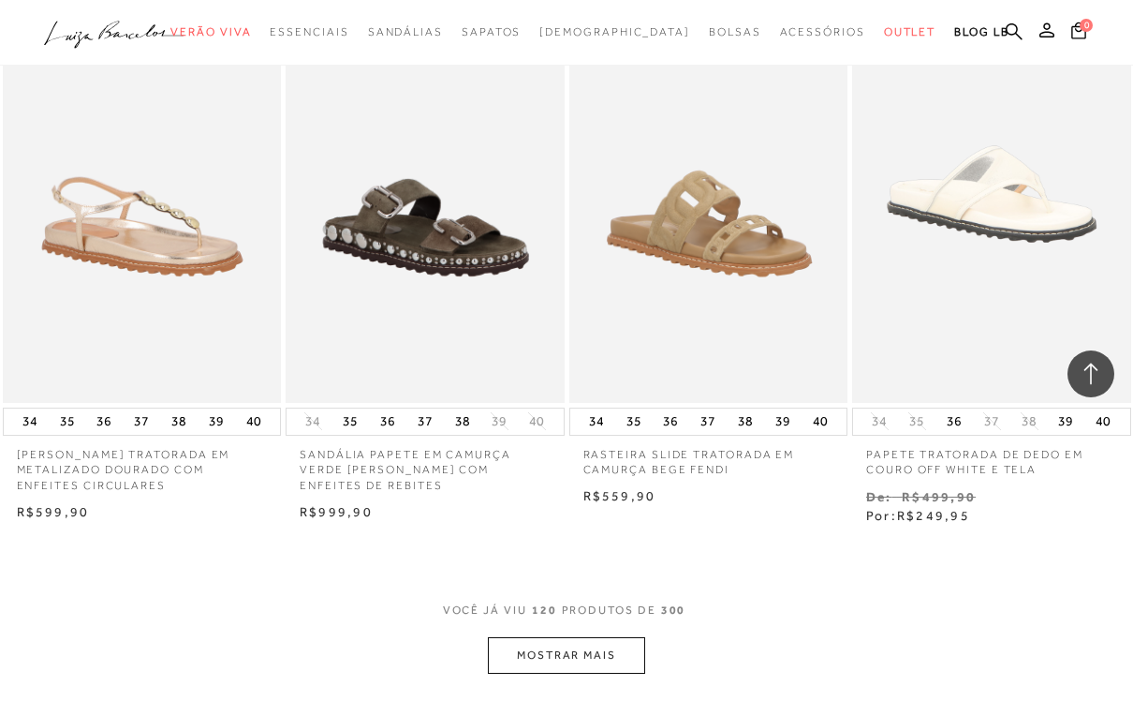
scroll to position [13058, 0]
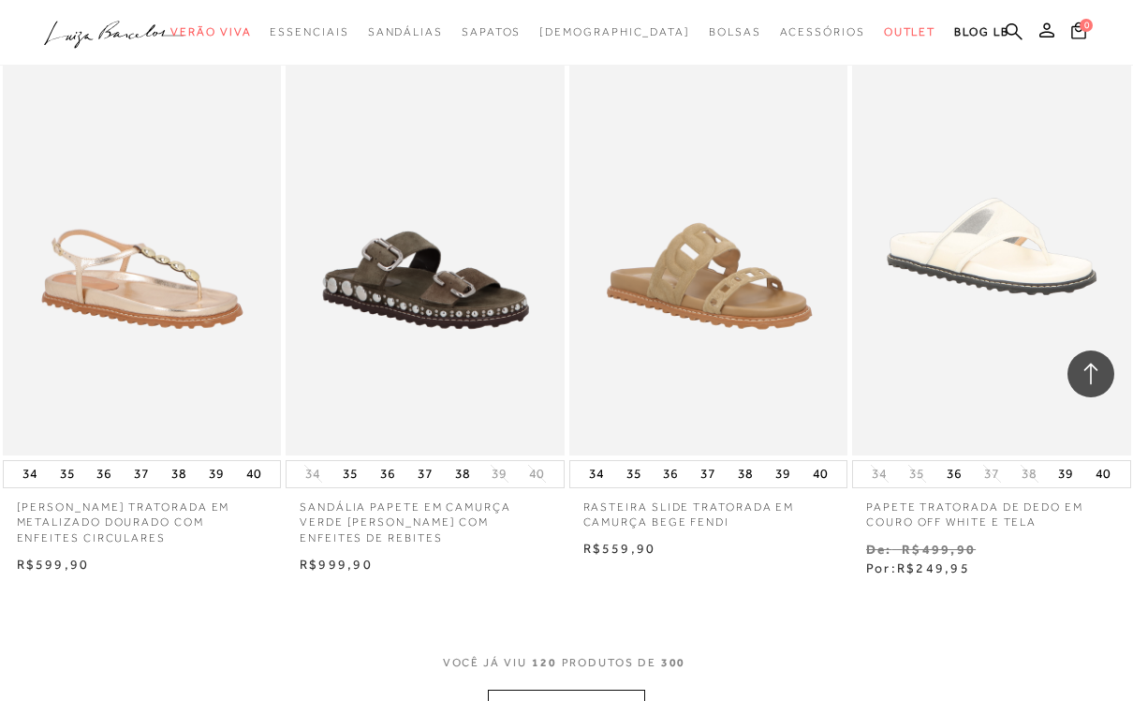
click at [548, 689] on button "MOSTRAR MAIS" at bounding box center [566, 707] width 157 height 37
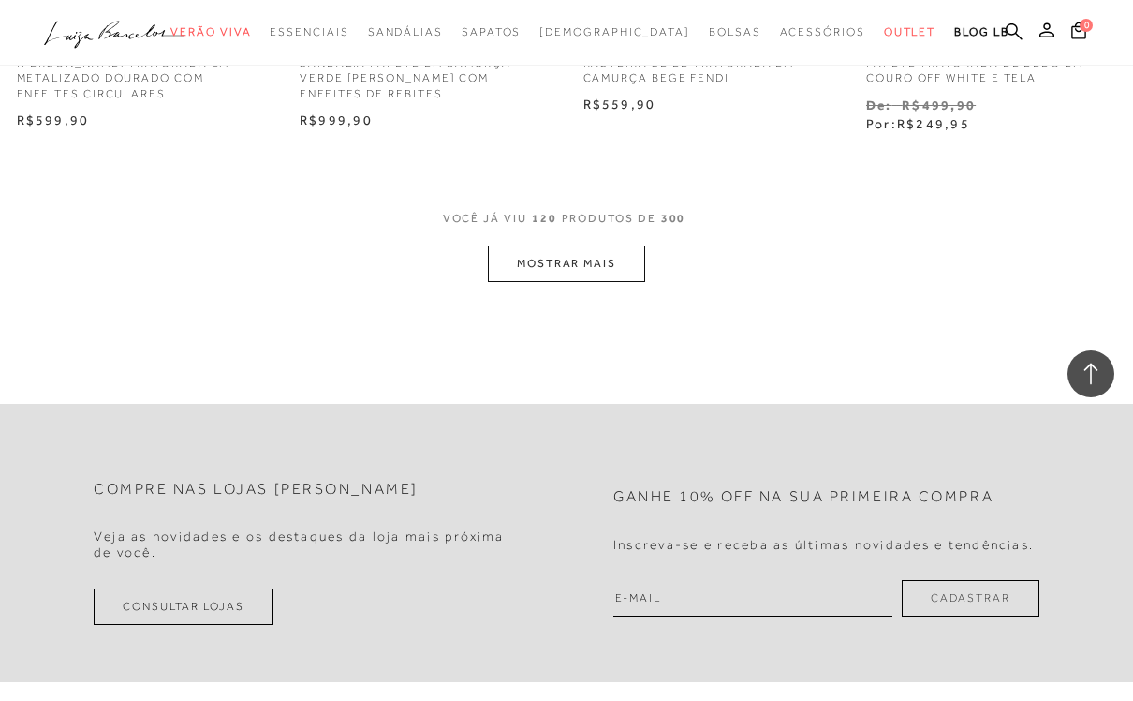
click at [614, 245] on button "MOSTRAR MAIS" at bounding box center [566, 263] width 157 height 37
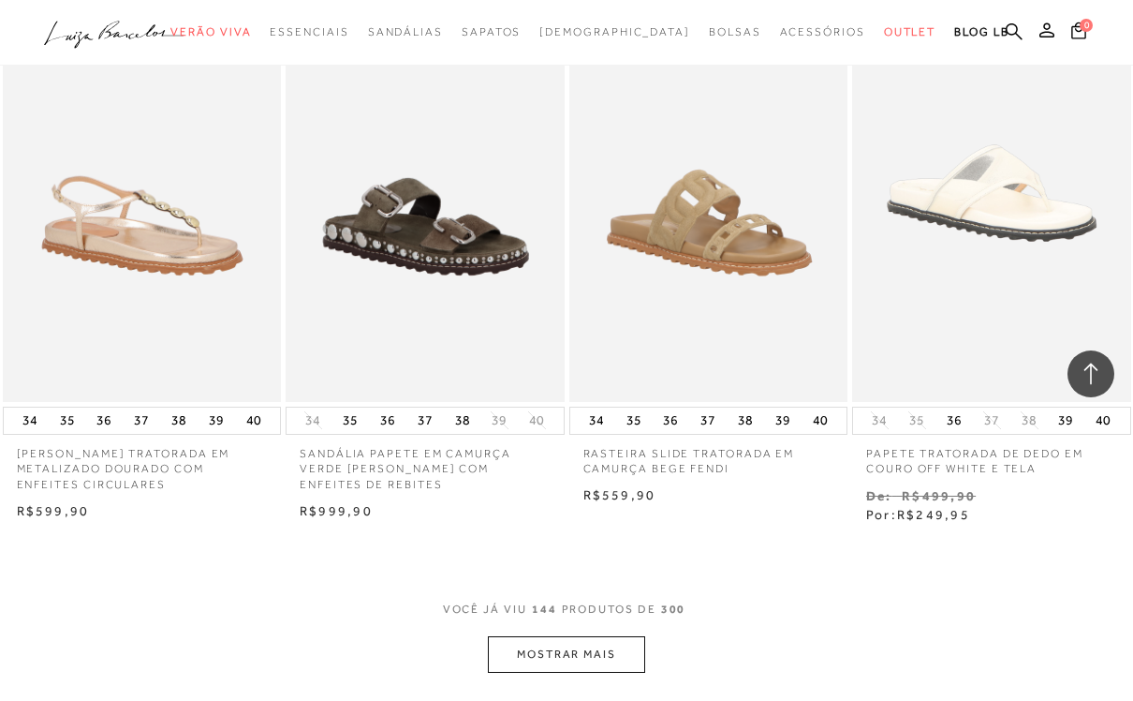
scroll to position [13083, 0]
